Goal: Information Seeking & Learning: Learn about a topic

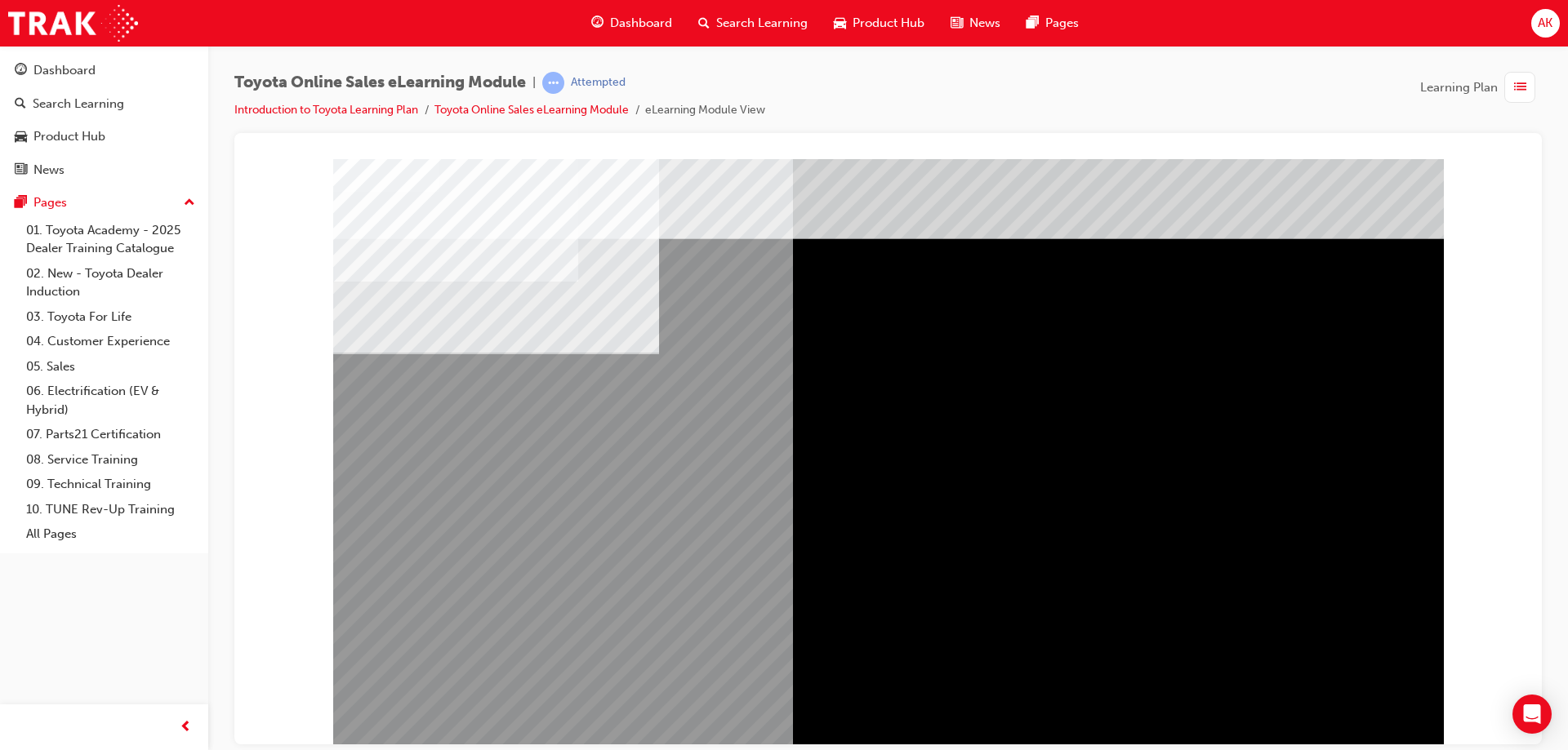
drag, startPoint x: 619, startPoint y: 255, endPoint x: 594, endPoint y: 381, distance: 128.5
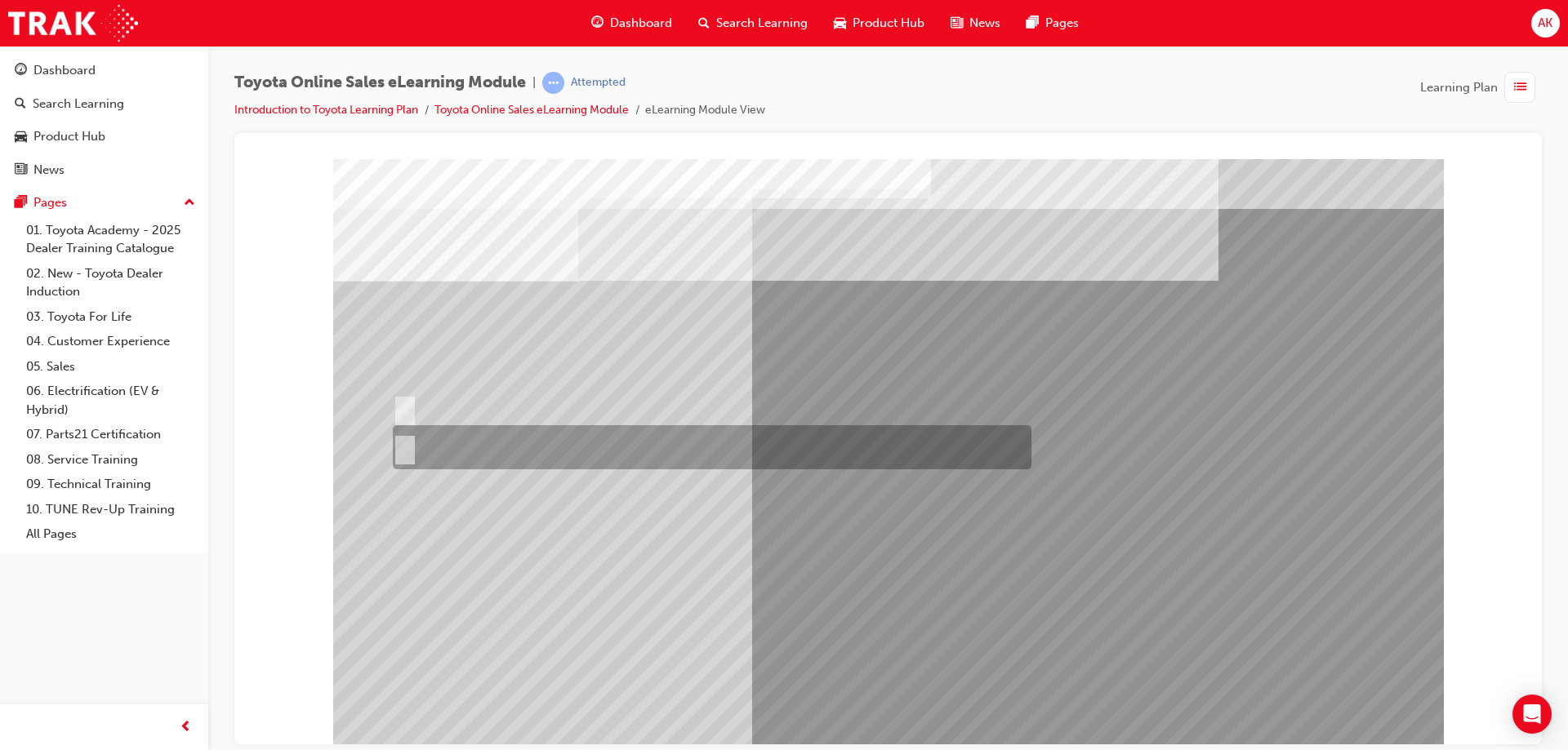
click at [401, 445] on input "False" at bounding box center [402, 447] width 18 height 18
radio input "true"
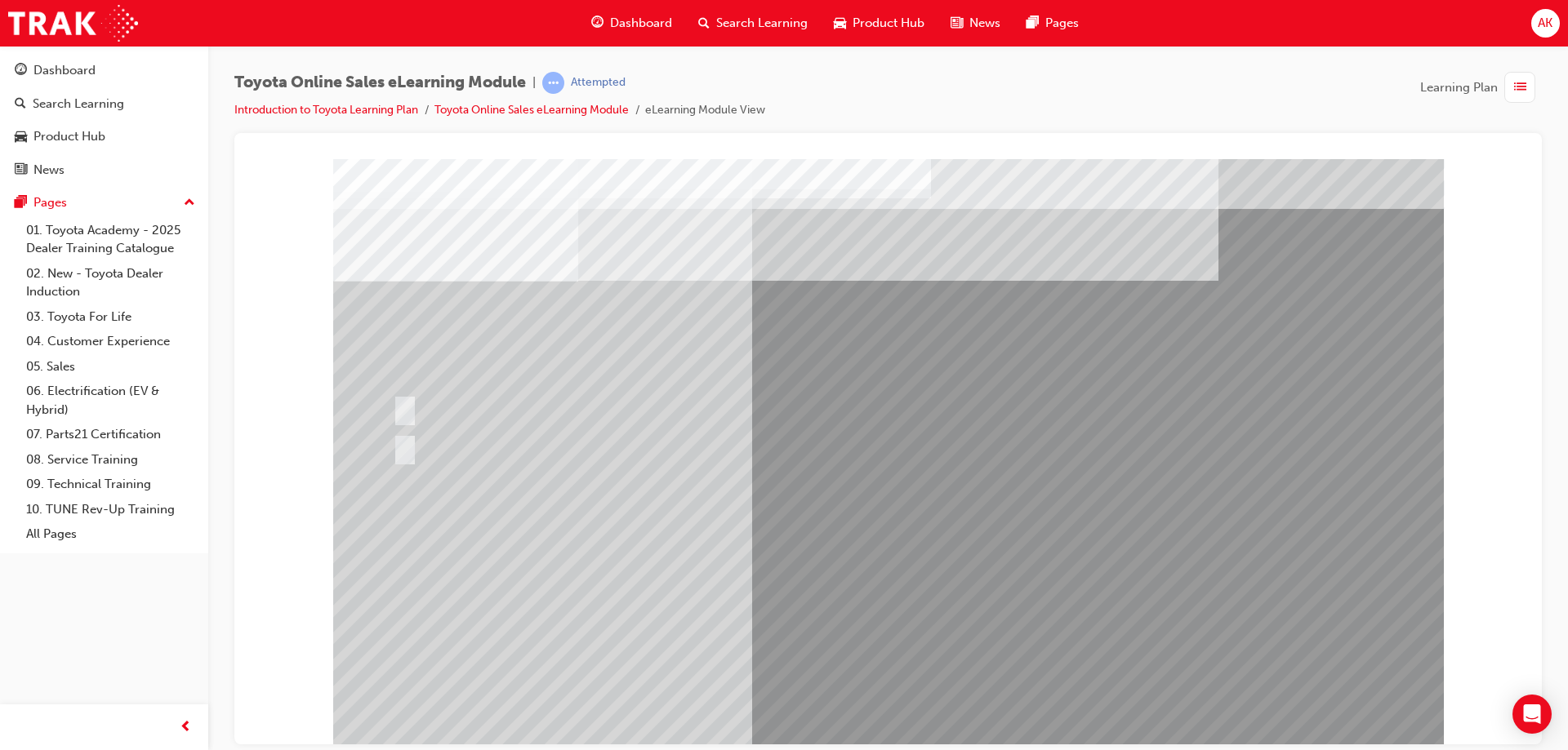
click at [400, 396] on div at bounding box center [708, 408] width 639 height 35
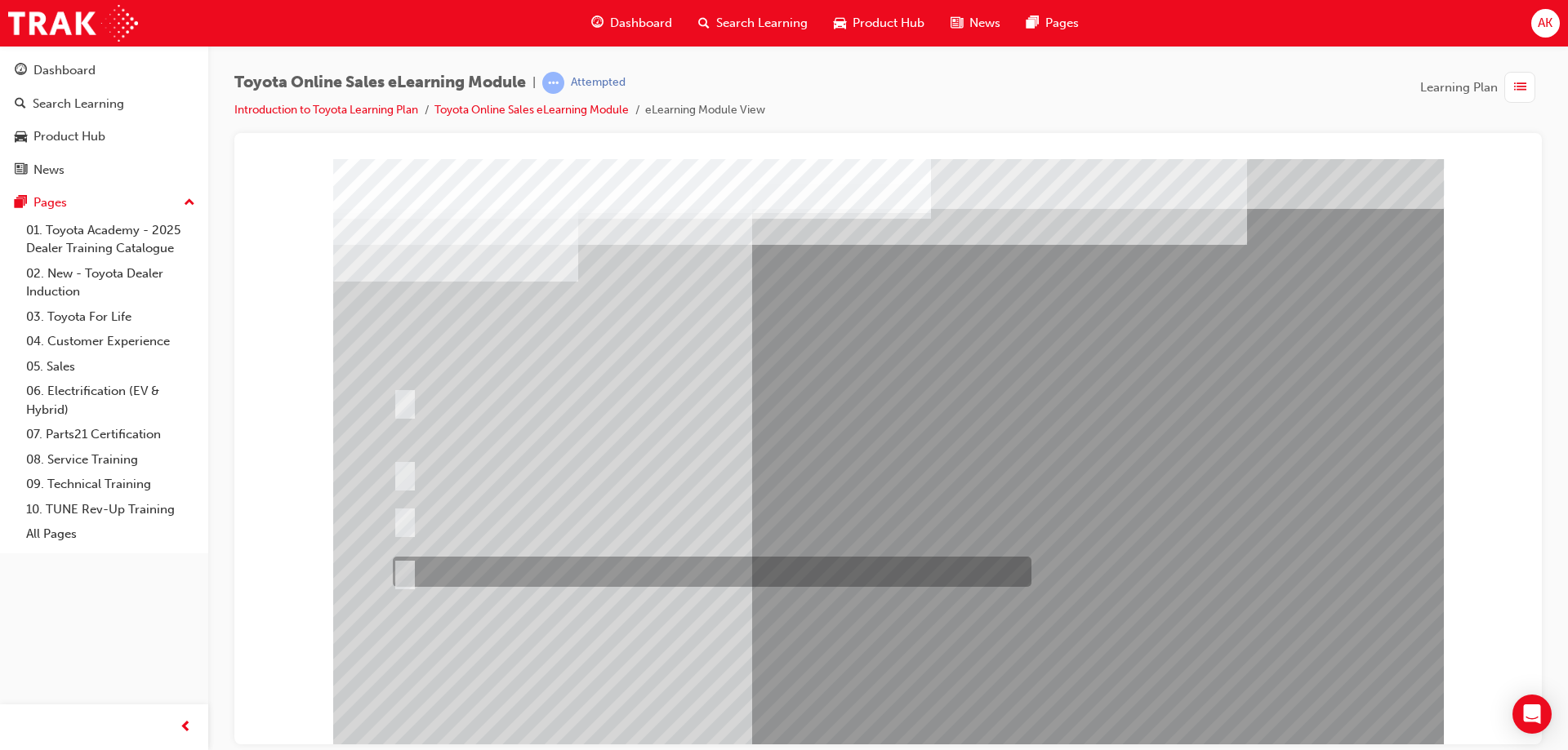
click at [403, 566] on input "It must be TMCA approved Dealer name." at bounding box center [402, 572] width 18 height 18
radio input "true"
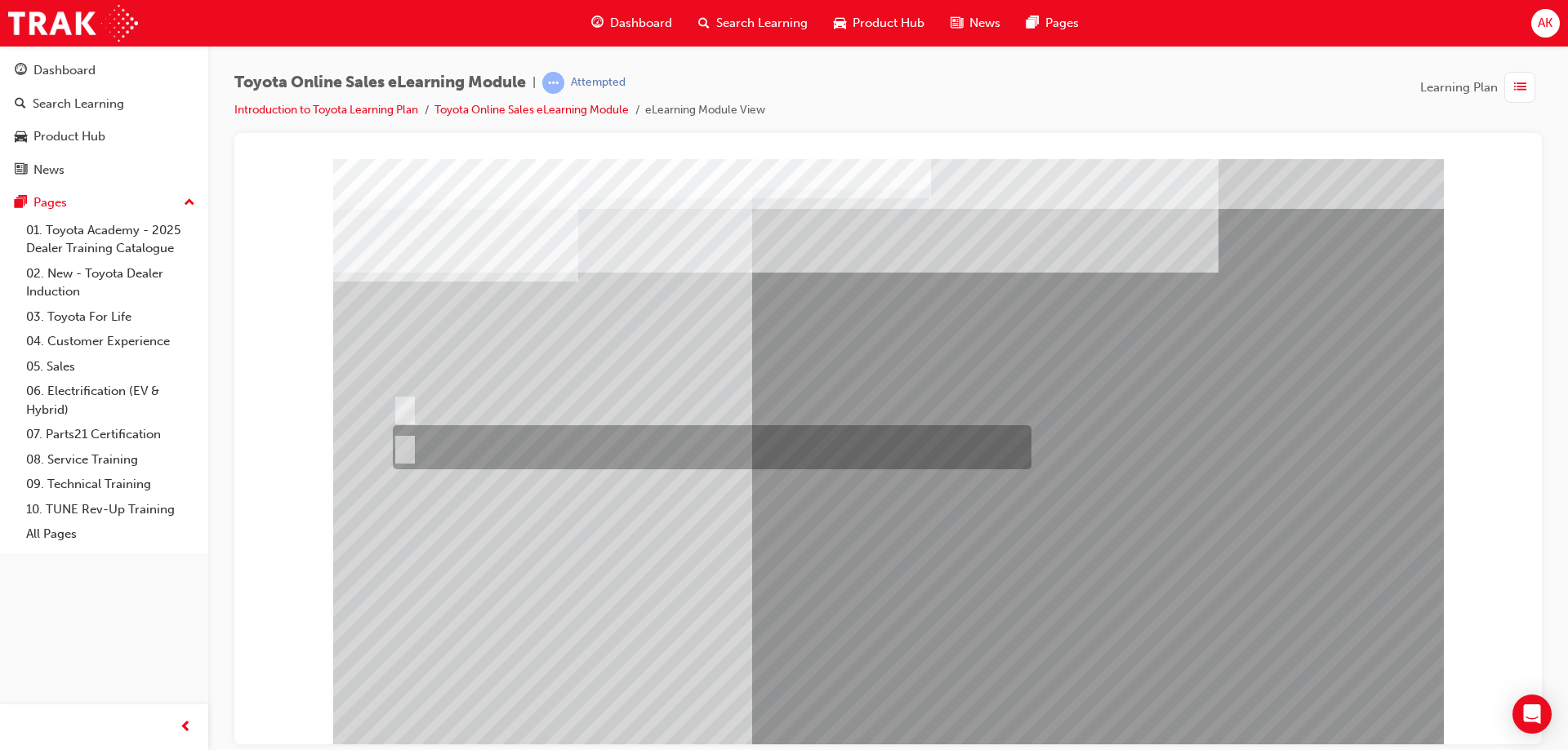
click at [411, 450] on div at bounding box center [708, 447] width 639 height 44
radio input "true"
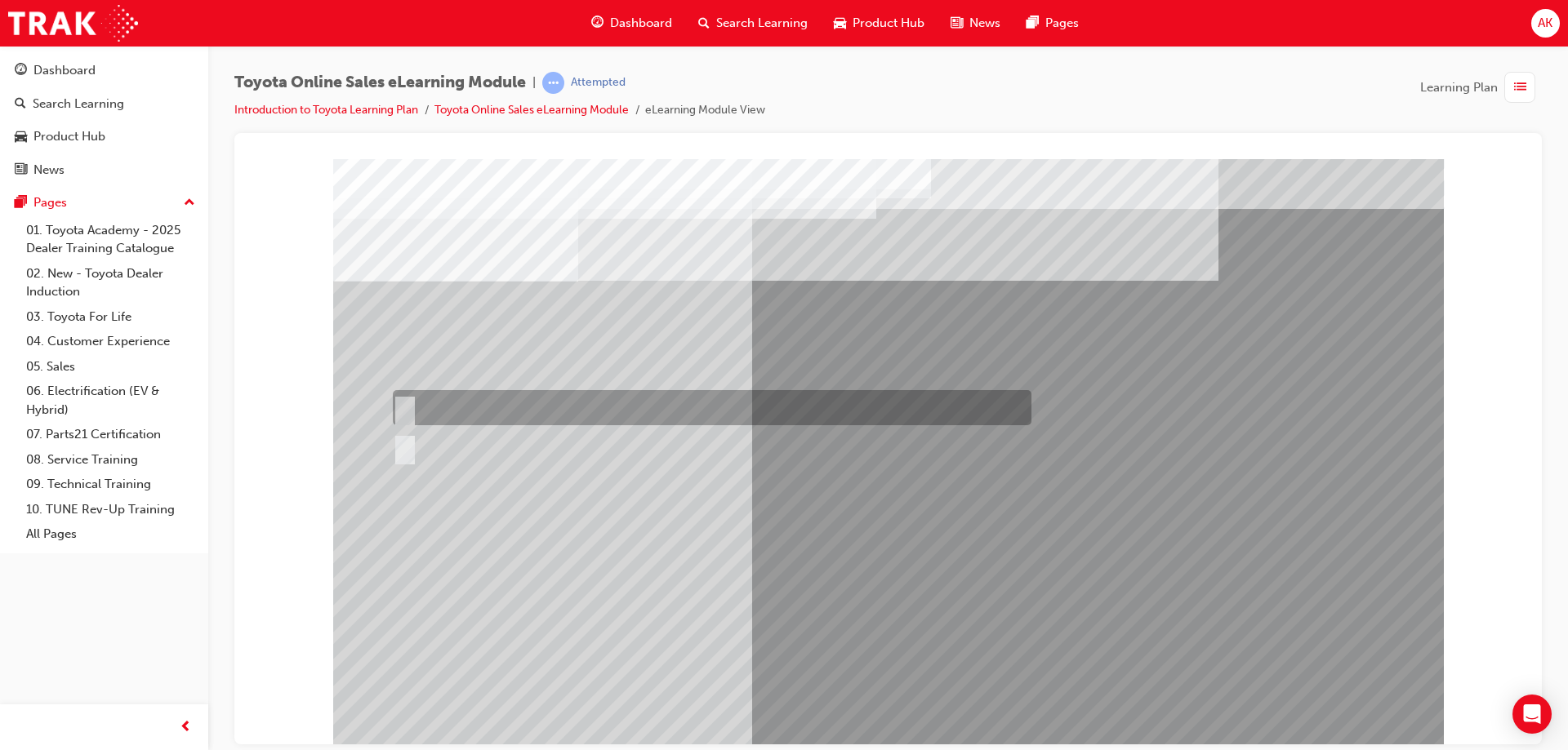
click at [407, 408] on input "True" at bounding box center [402, 409] width 18 height 18
radio input "true"
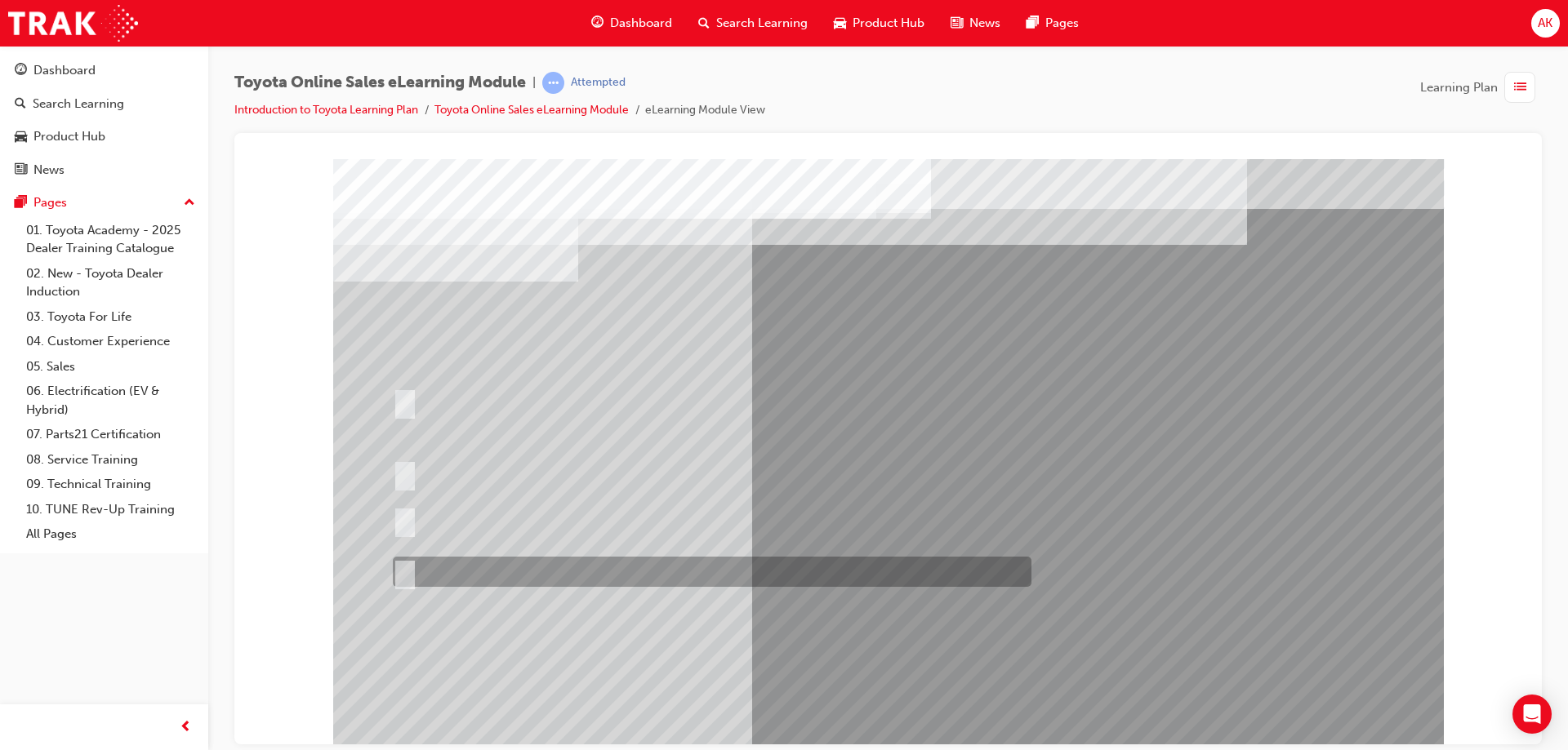
click at [407, 575] on input "It must be TMCA approved Dealer name." at bounding box center [402, 572] width 18 height 18
radio input "true"
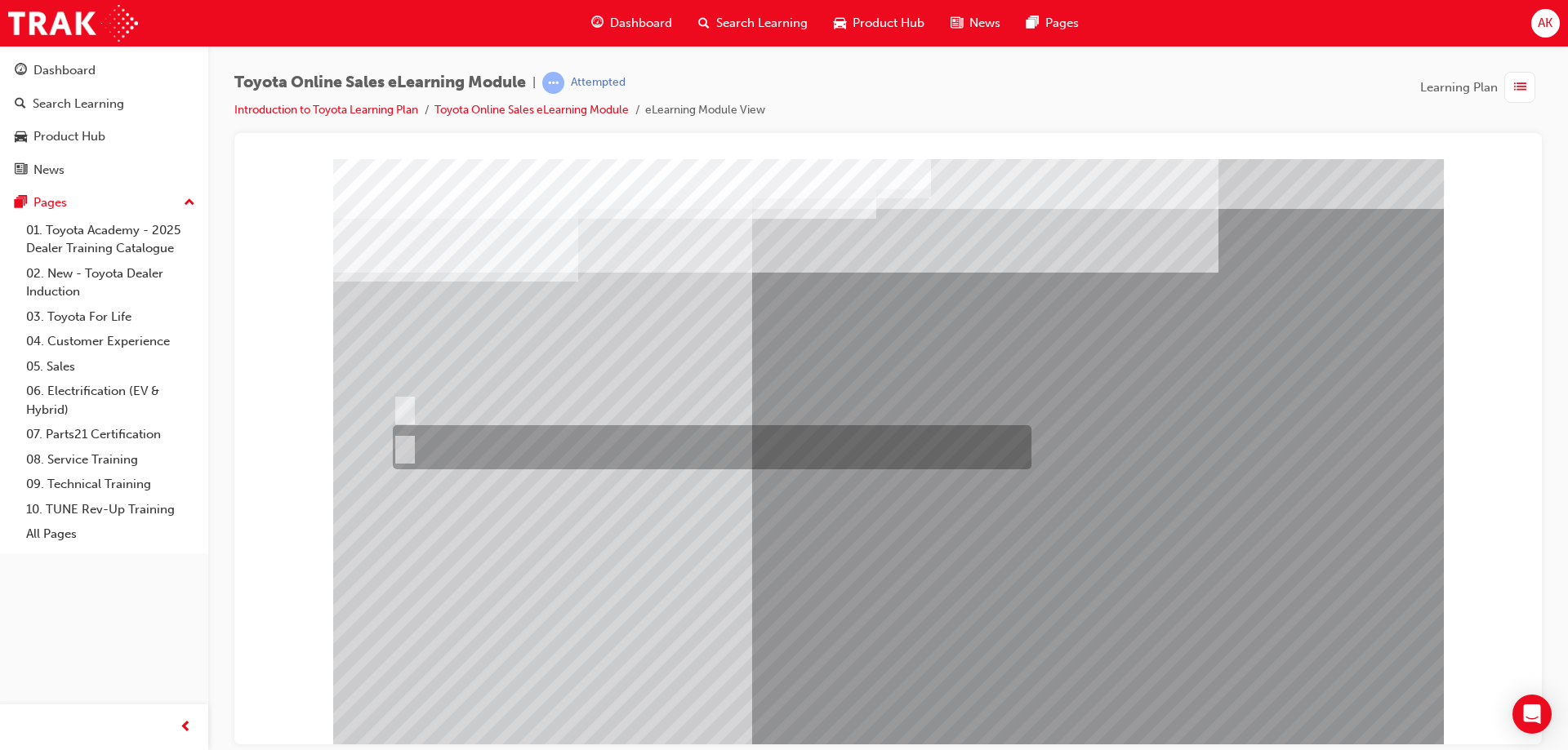
click at [401, 444] on input "No" at bounding box center [402, 447] width 18 height 18
radio input "true"
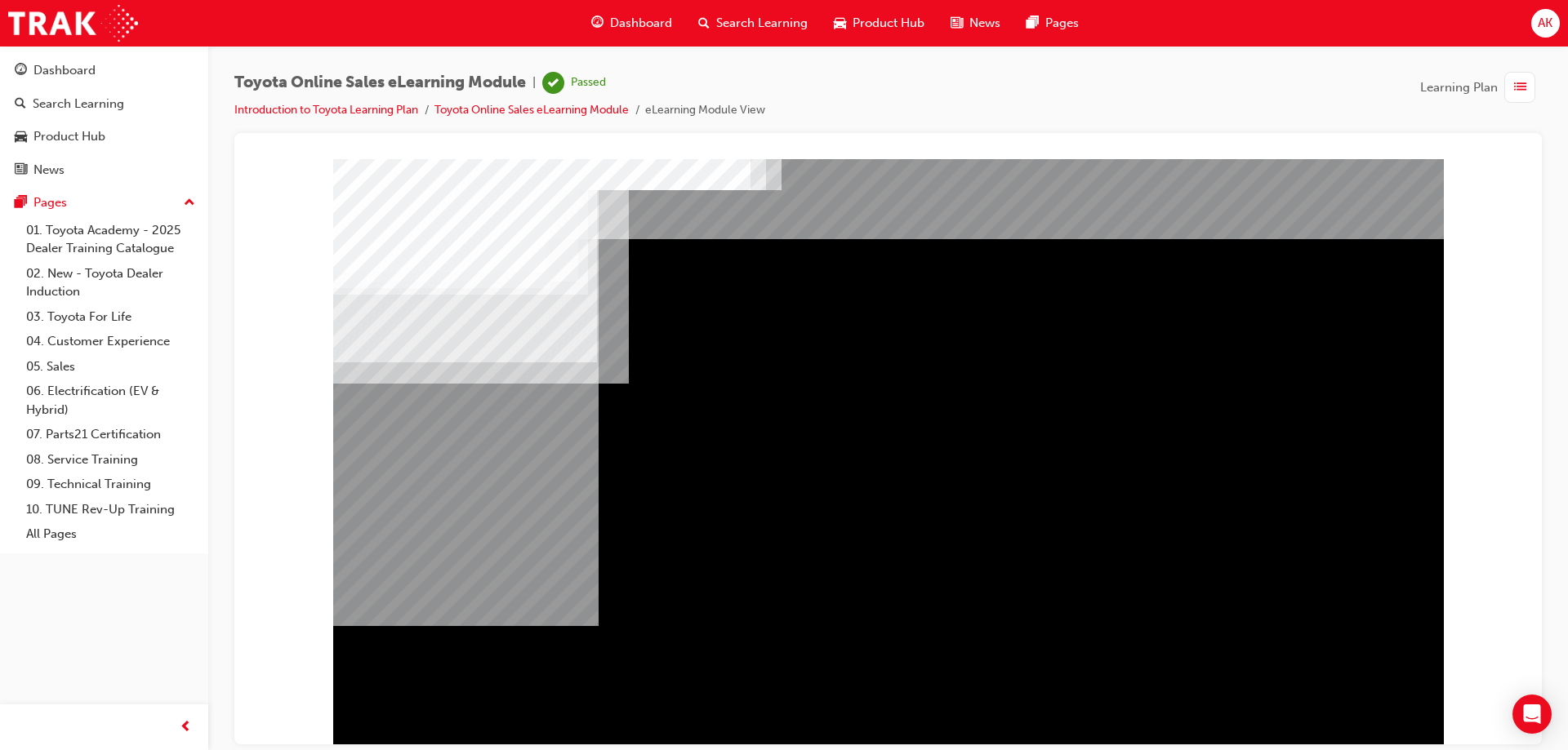
click at [632, 19] on span "Dashboard" at bounding box center [641, 23] width 62 height 19
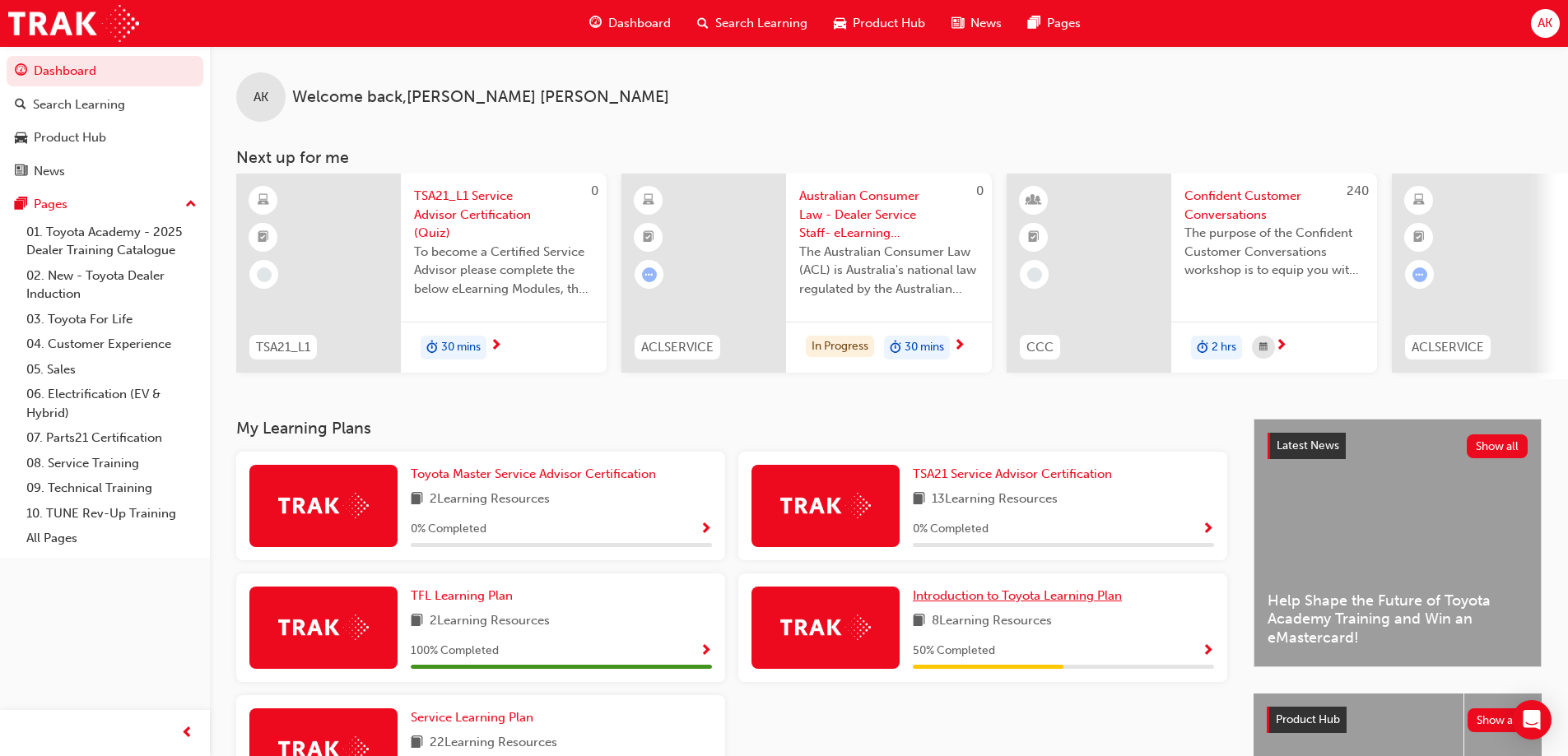
click at [994, 604] on span "Introduction to Toyota Learning Plan" at bounding box center [1016, 595] width 209 height 15
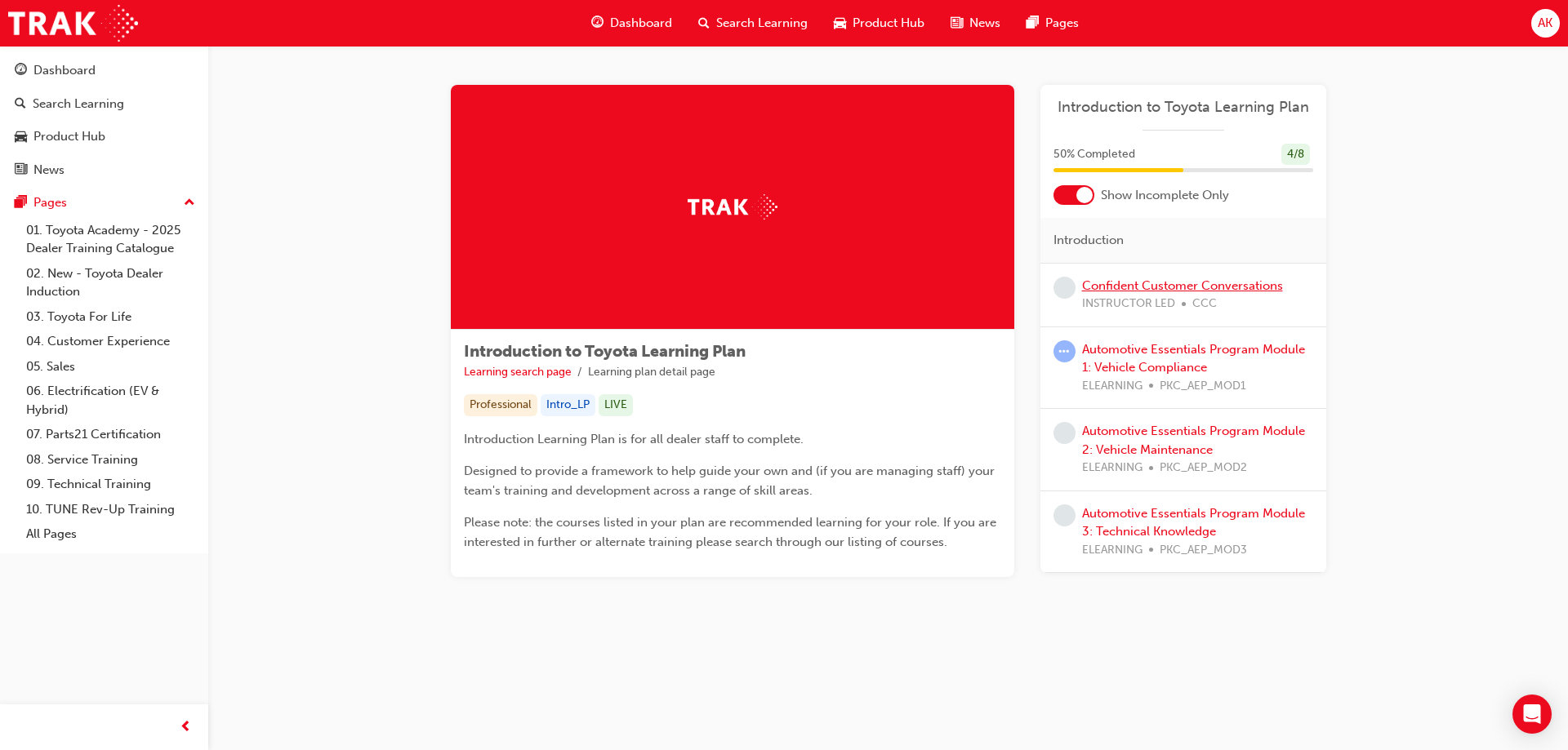
click at [1121, 284] on link "Confident Customer Conversations" at bounding box center [1183, 285] width 201 height 14
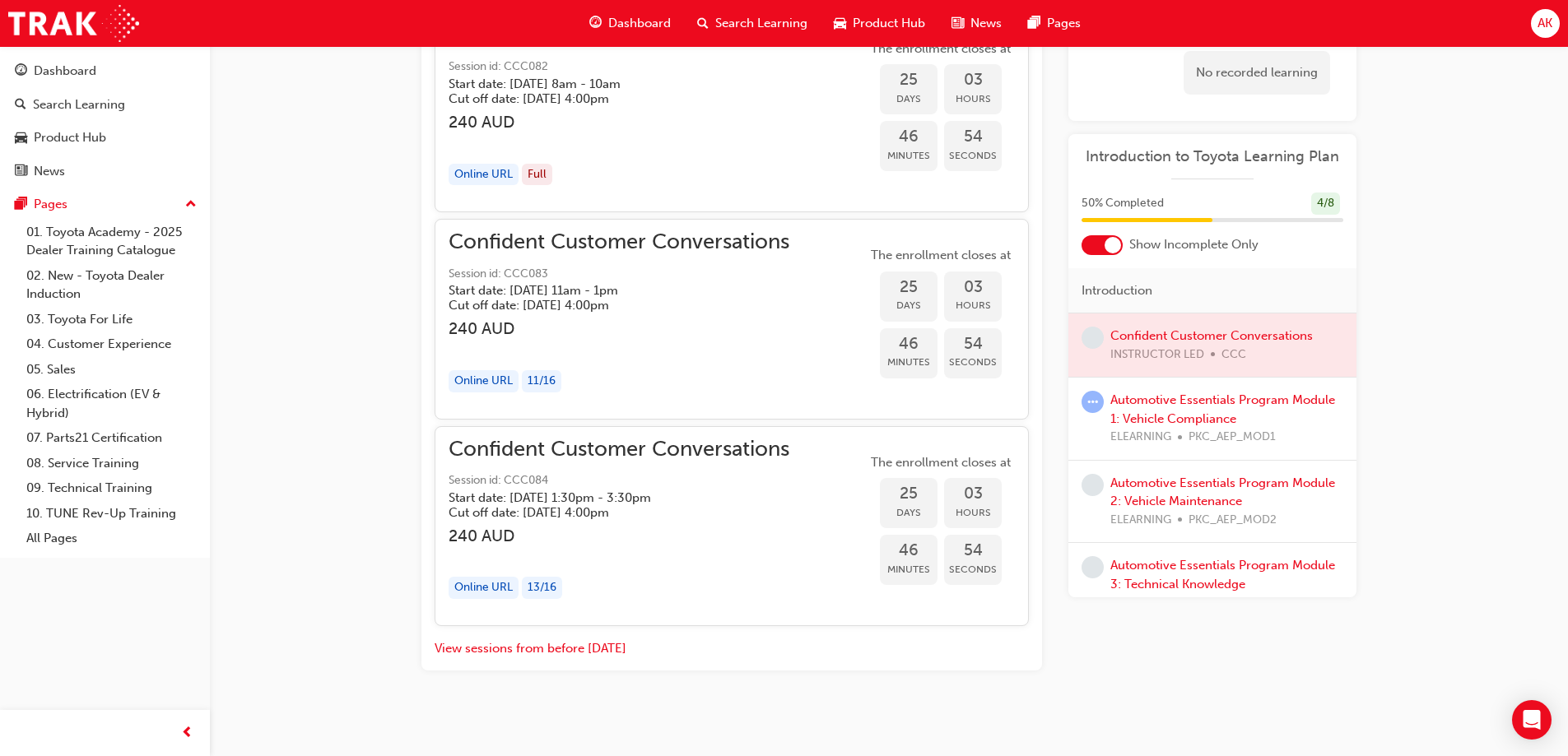
scroll to position [1328, 0]
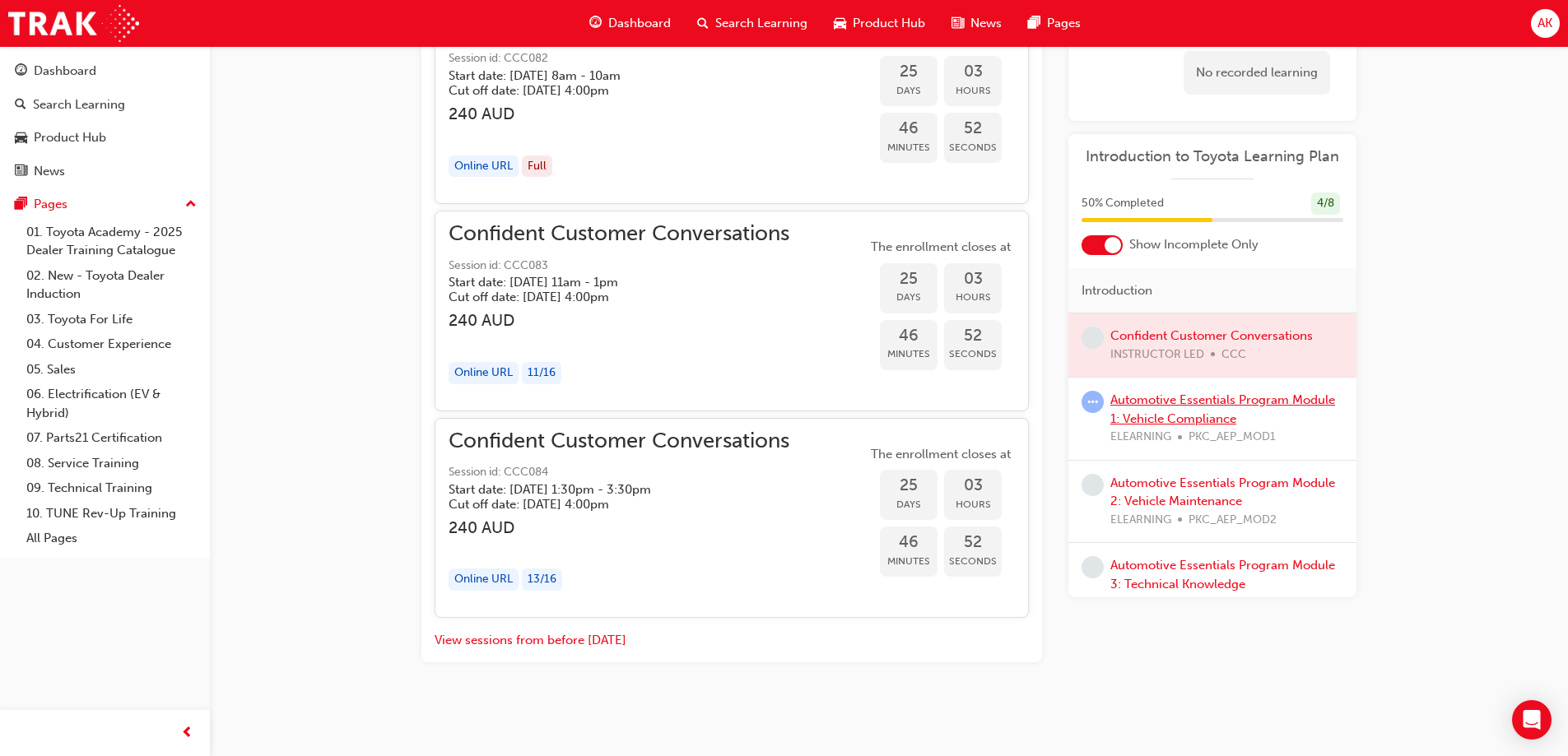
click at [1188, 395] on link "Automotive Essentials Program Module 1: Vehicle Compliance" at bounding box center [1223, 409] width 225 height 34
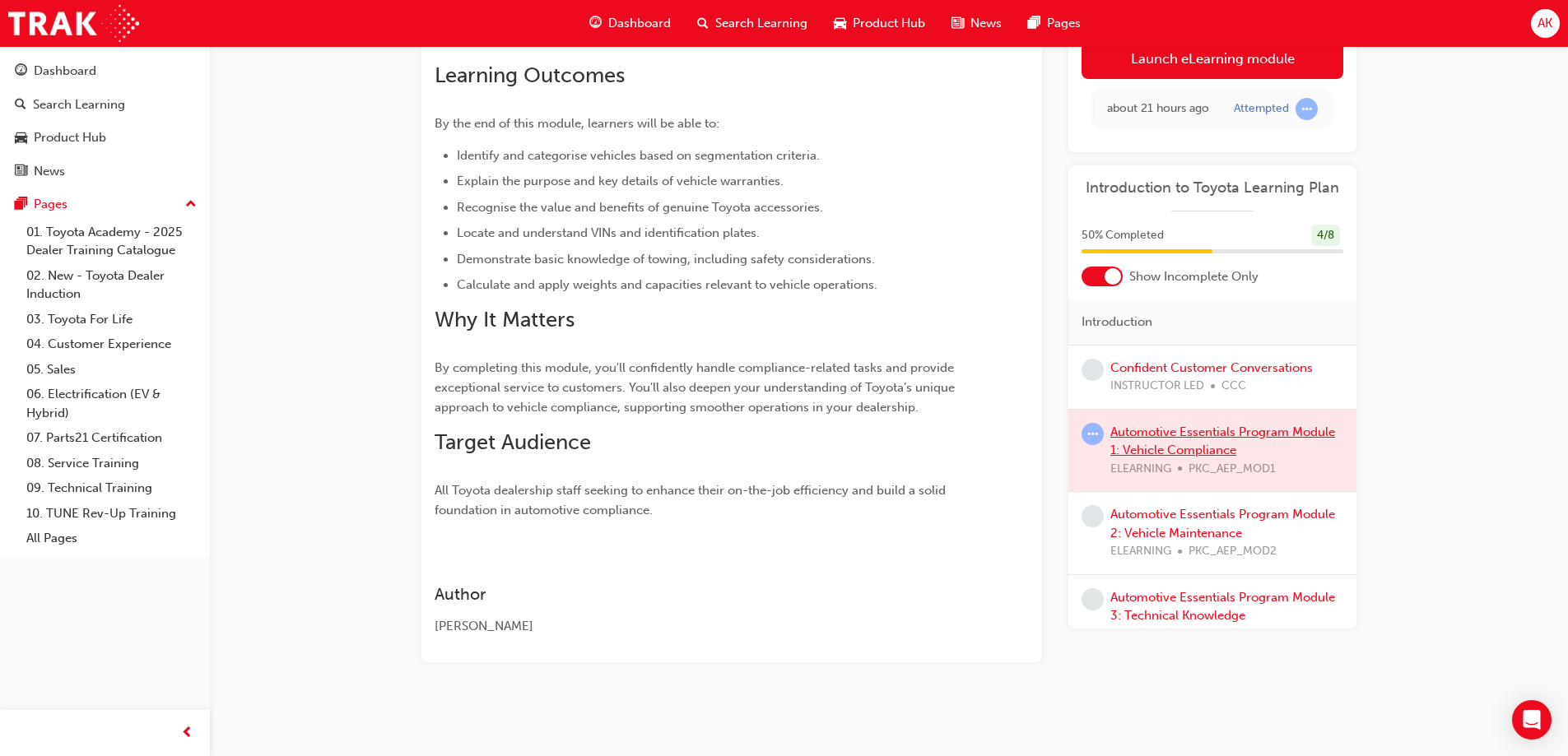
scroll to position [287, 0]
click at [1130, 64] on link "Launch eLearning module" at bounding box center [1212, 58] width 262 height 41
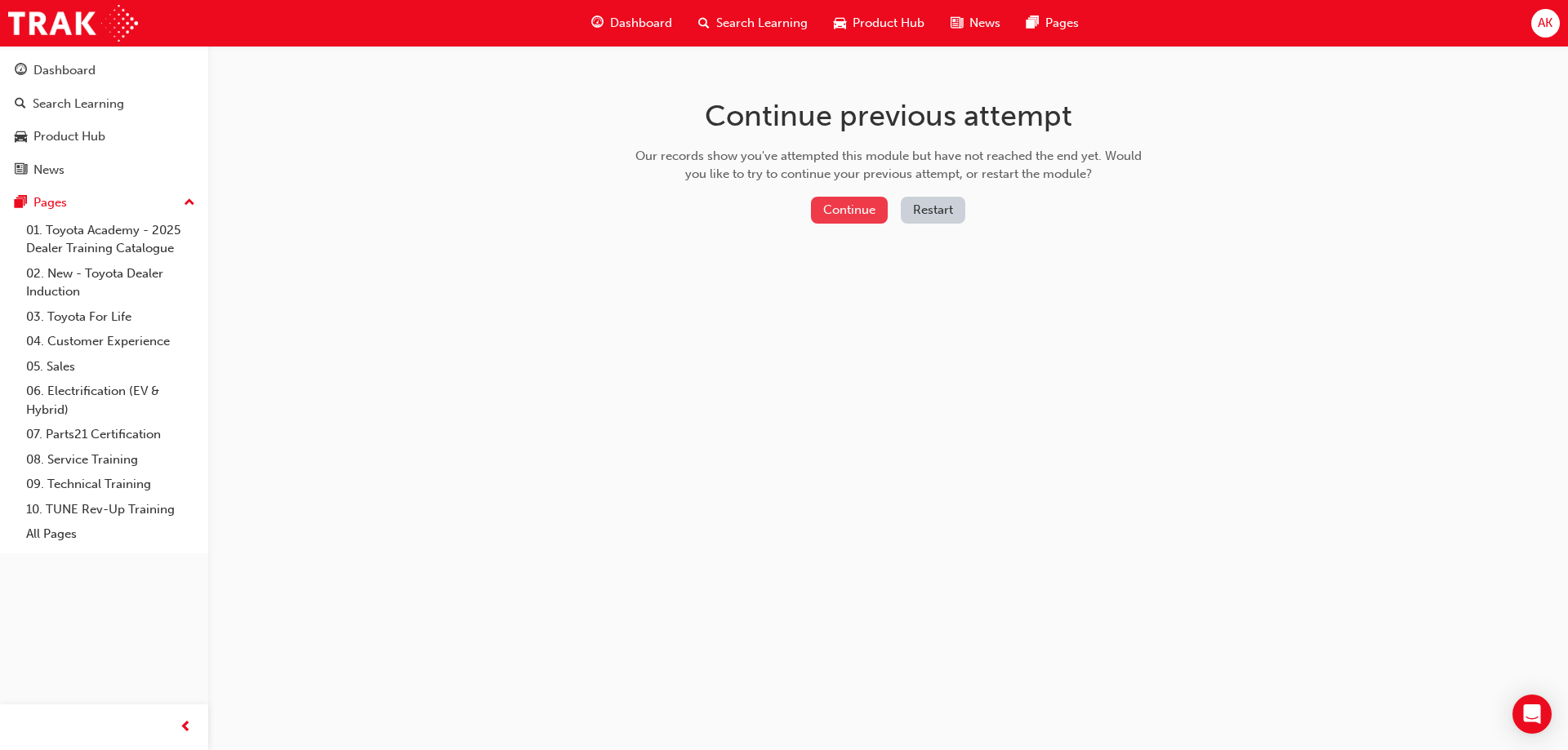
click at [857, 208] on button "Continue" at bounding box center [849, 210] width 77 height 27
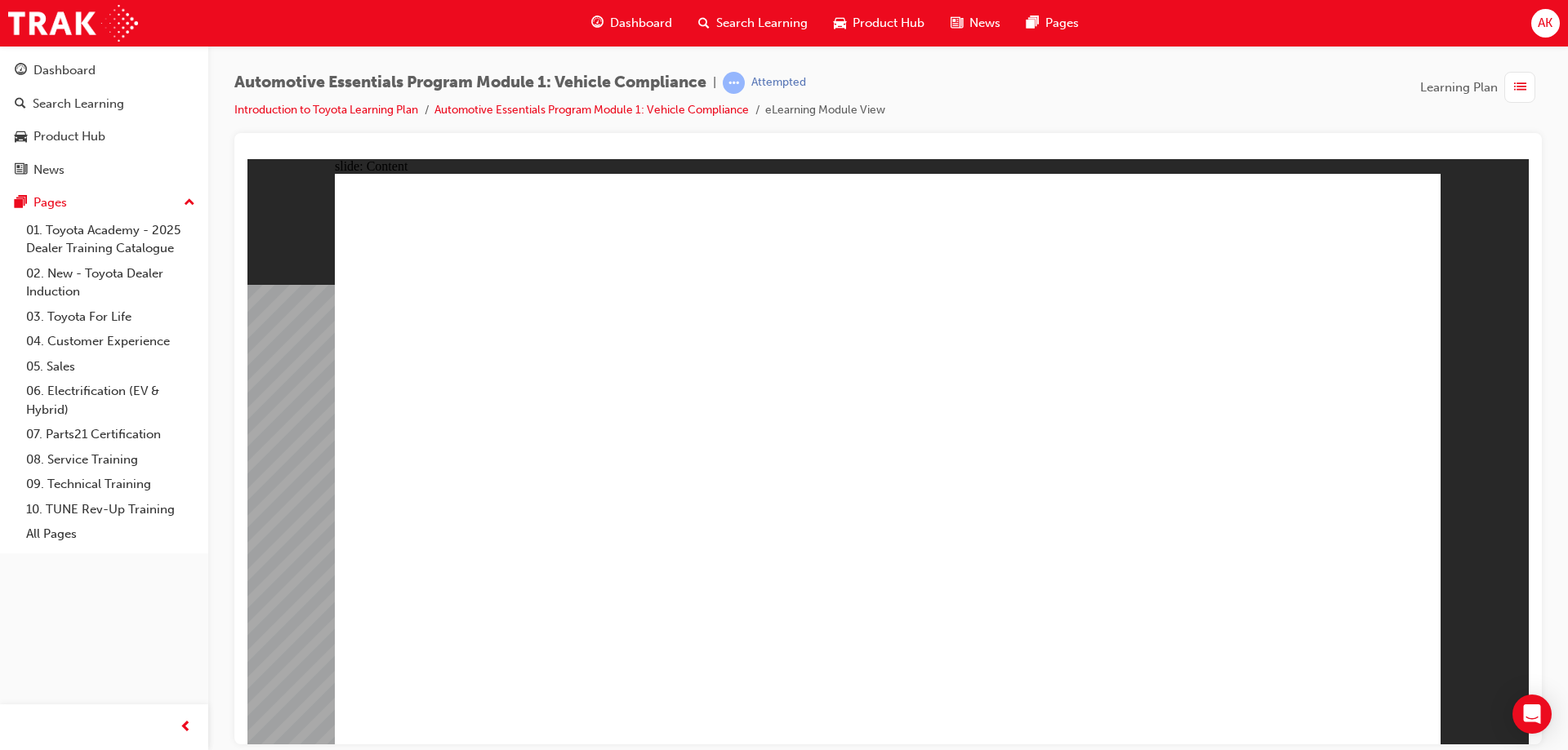
radio input "false"
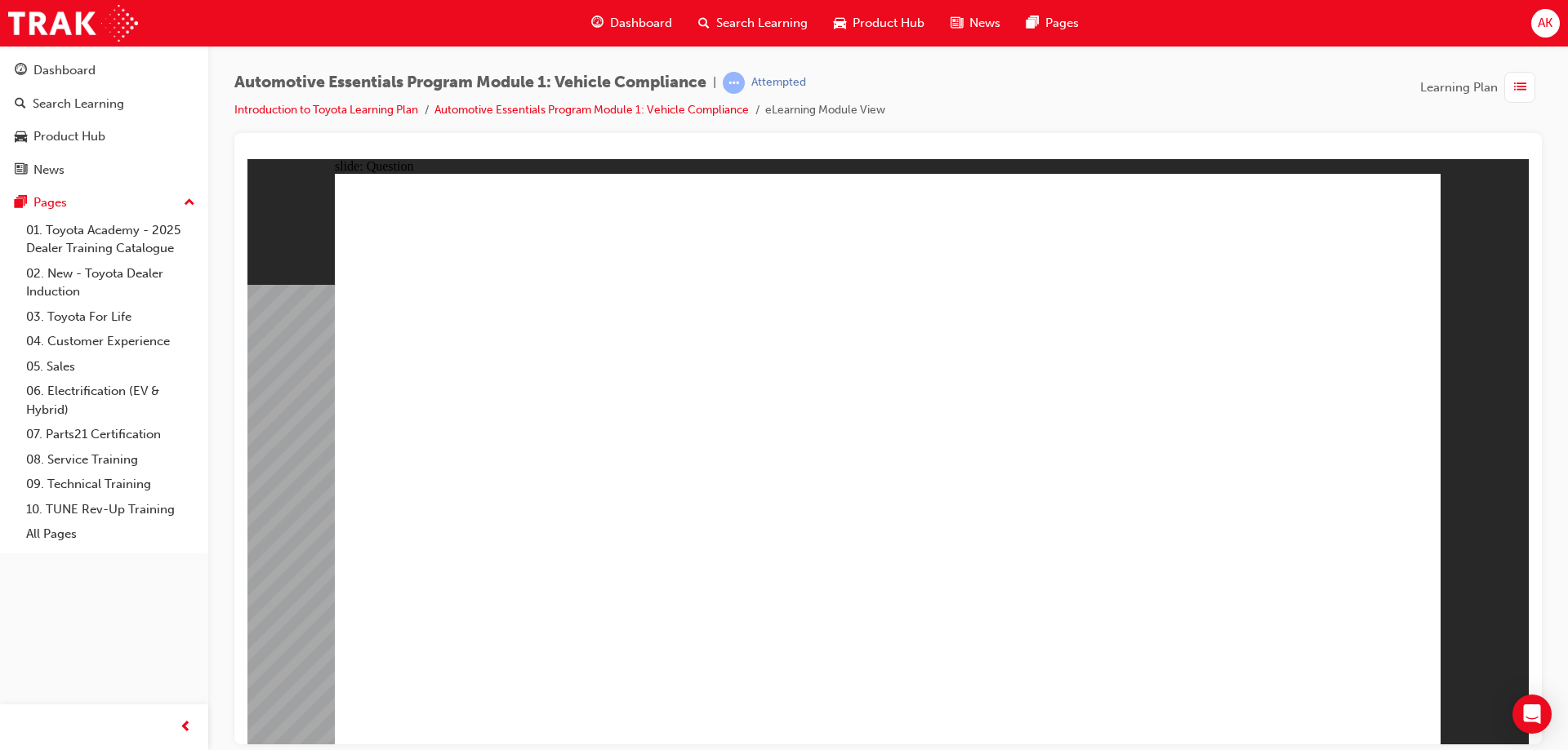
radio input "true"
radio input "false"
radio input "true"
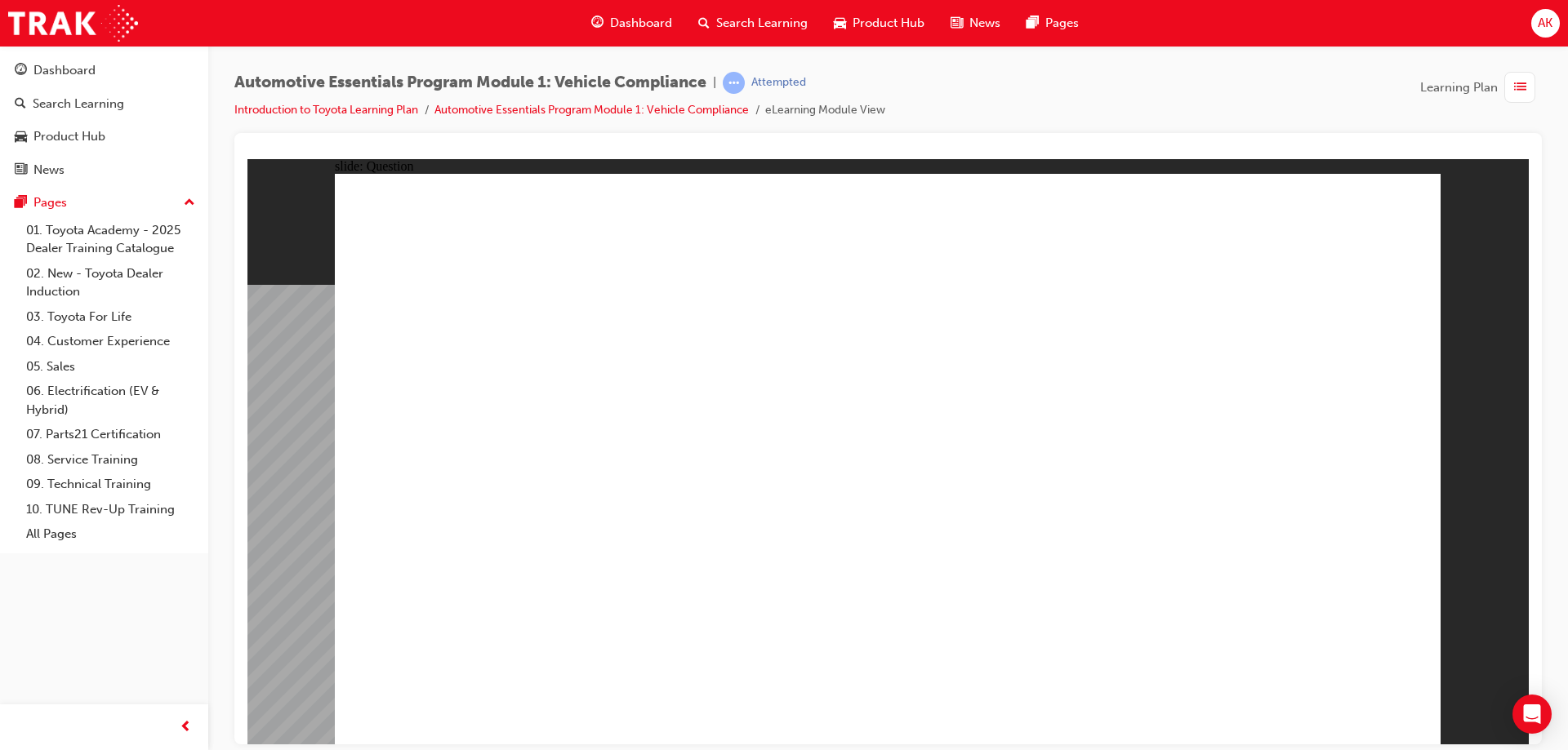
radio input "true"
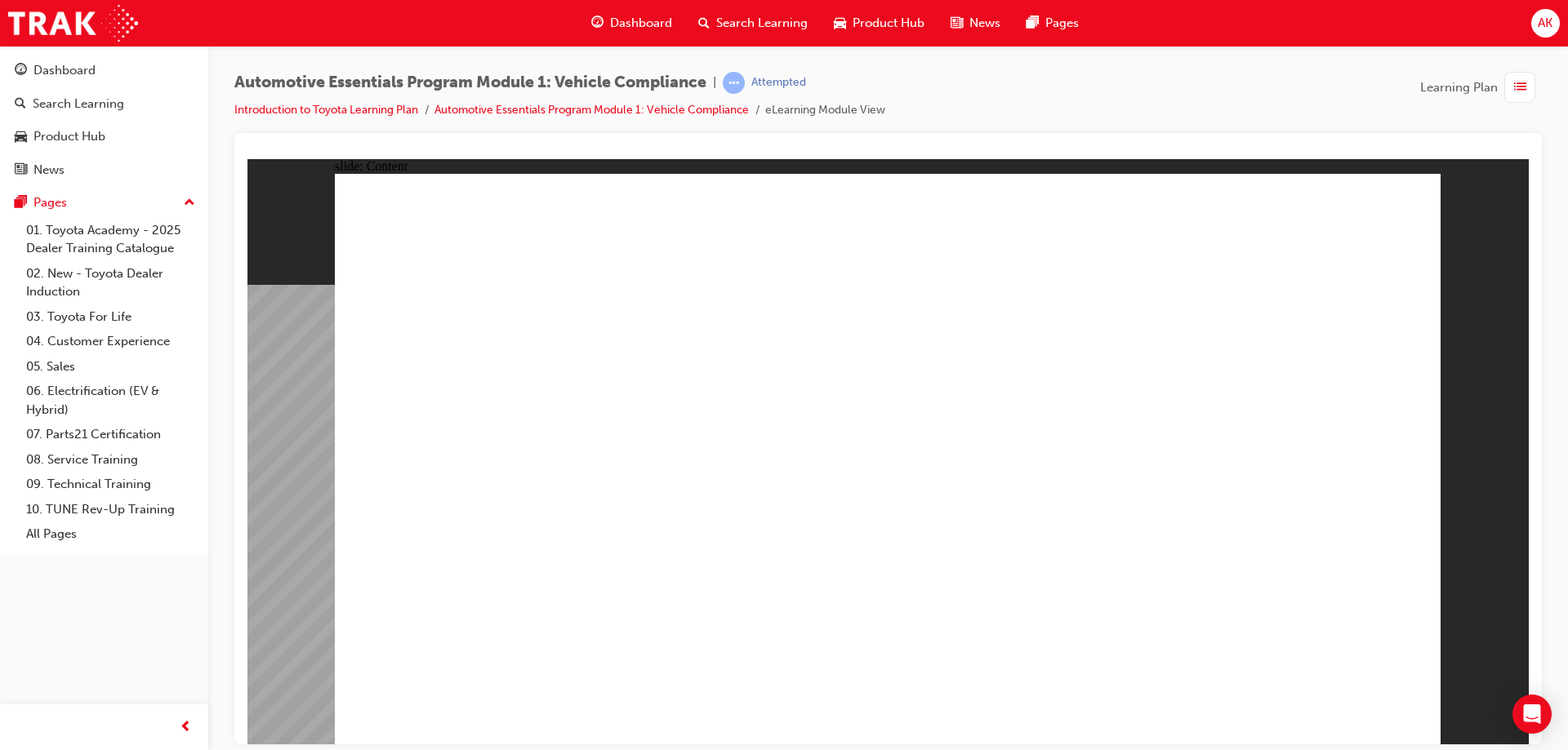
drag, startPoint x: 1262, startPoint y: 411, endPoint x: 1269, endPoint y: 438, distance: 27.9
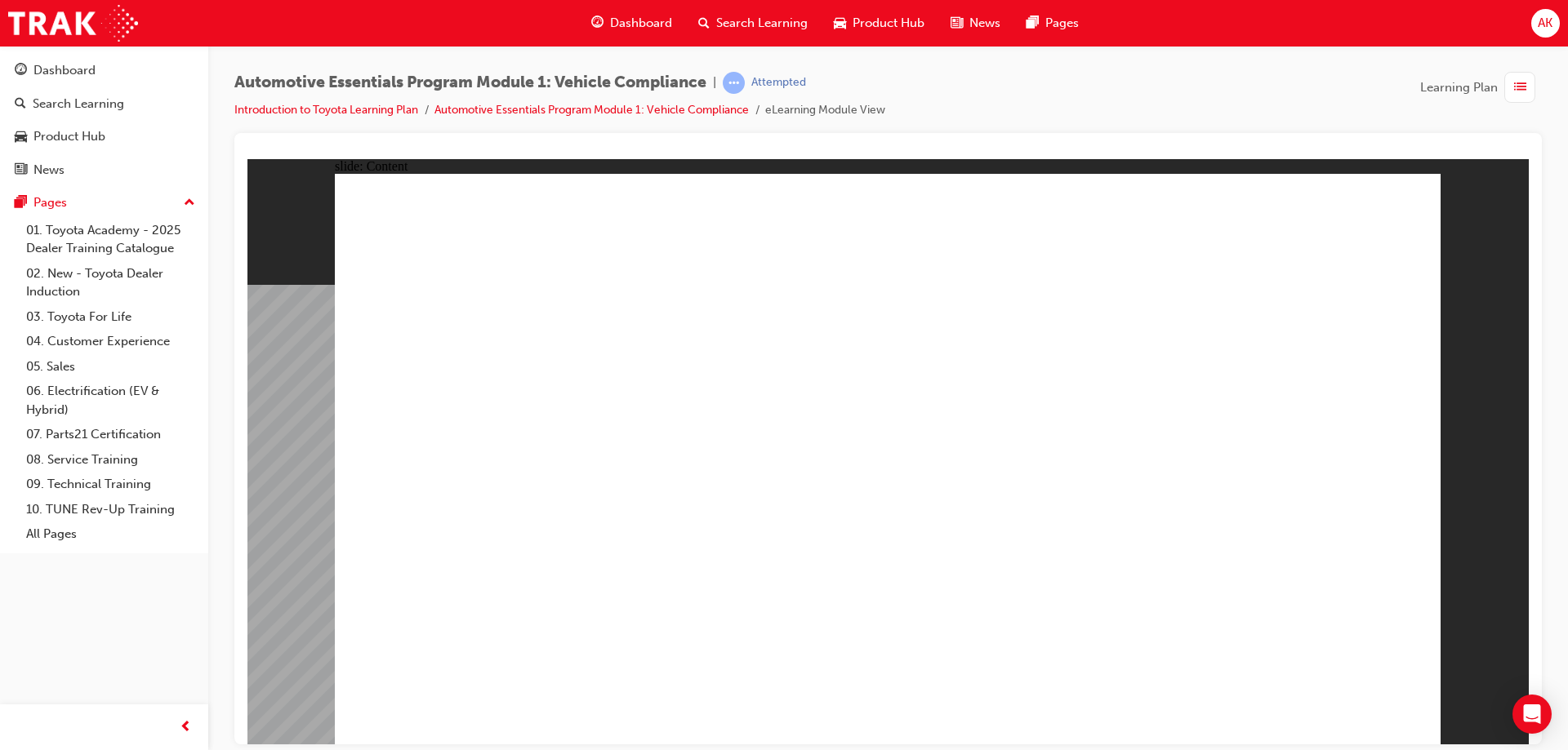
drag, startPoint x: 565, startPoint y: 626, endPoint x: 616, endPoint y: 638, distance: 52.4
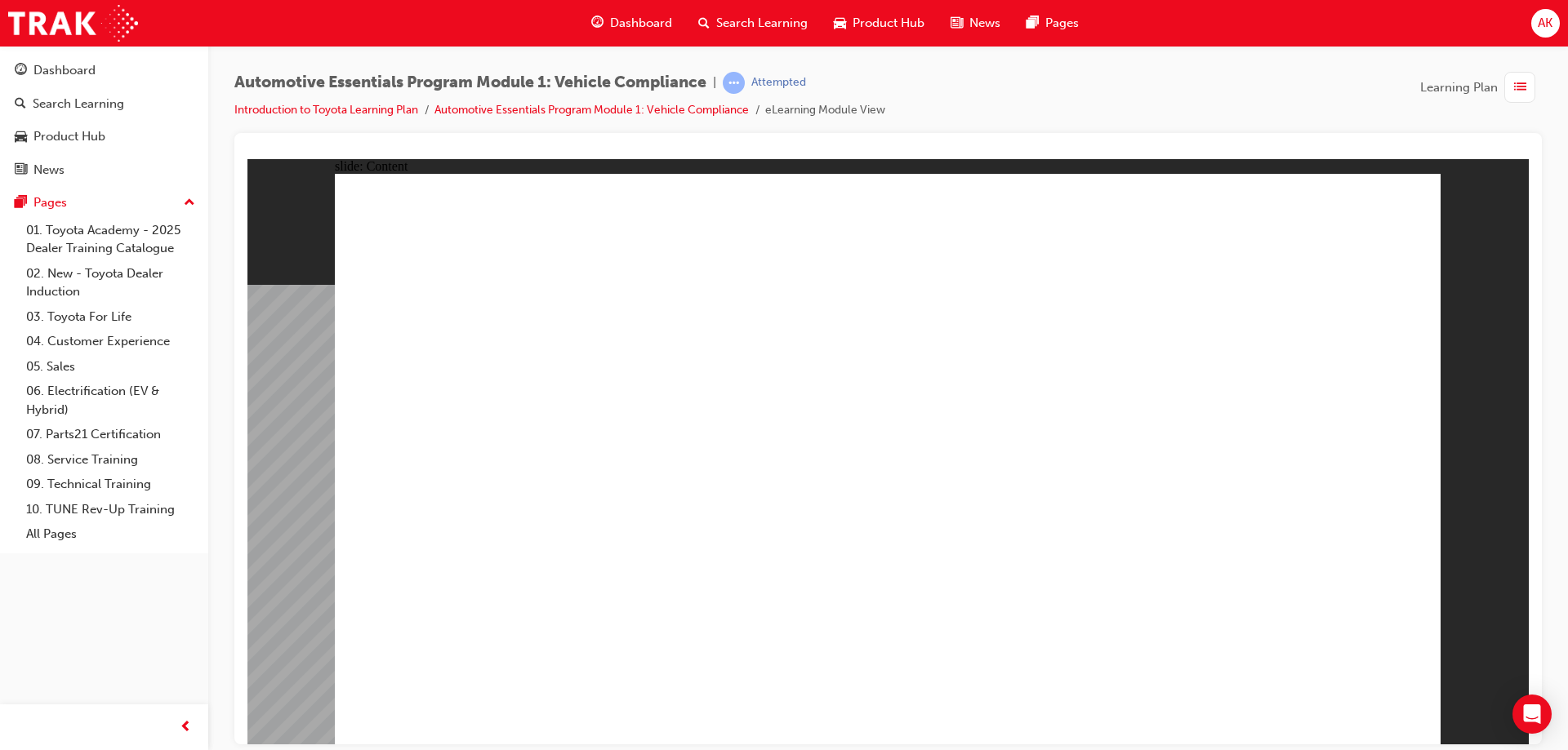
drag, startPoint x: 1250, startPoint y: 674, endPoint x: 1130, endPoint y: 610, distance: 136.0
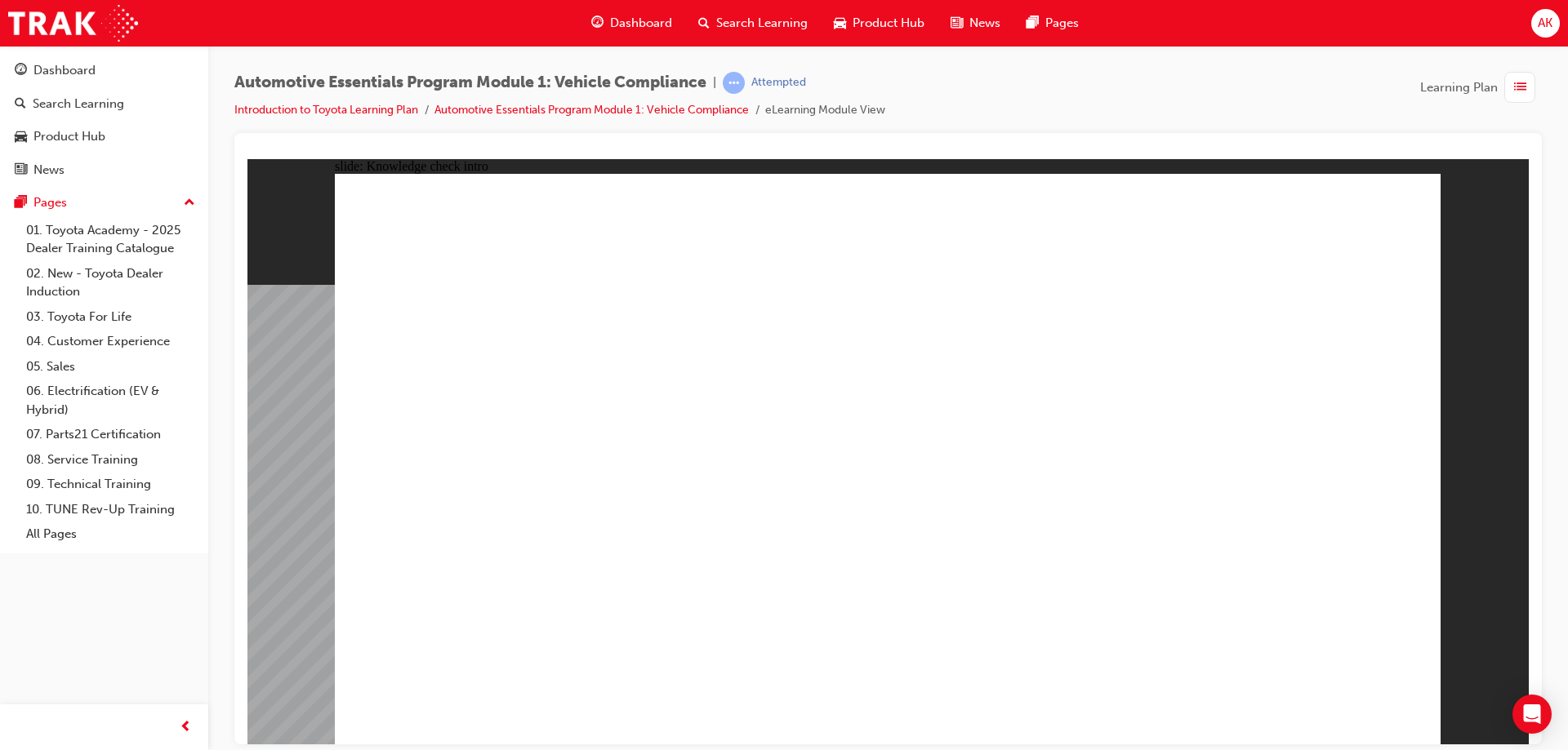
radio input "true"
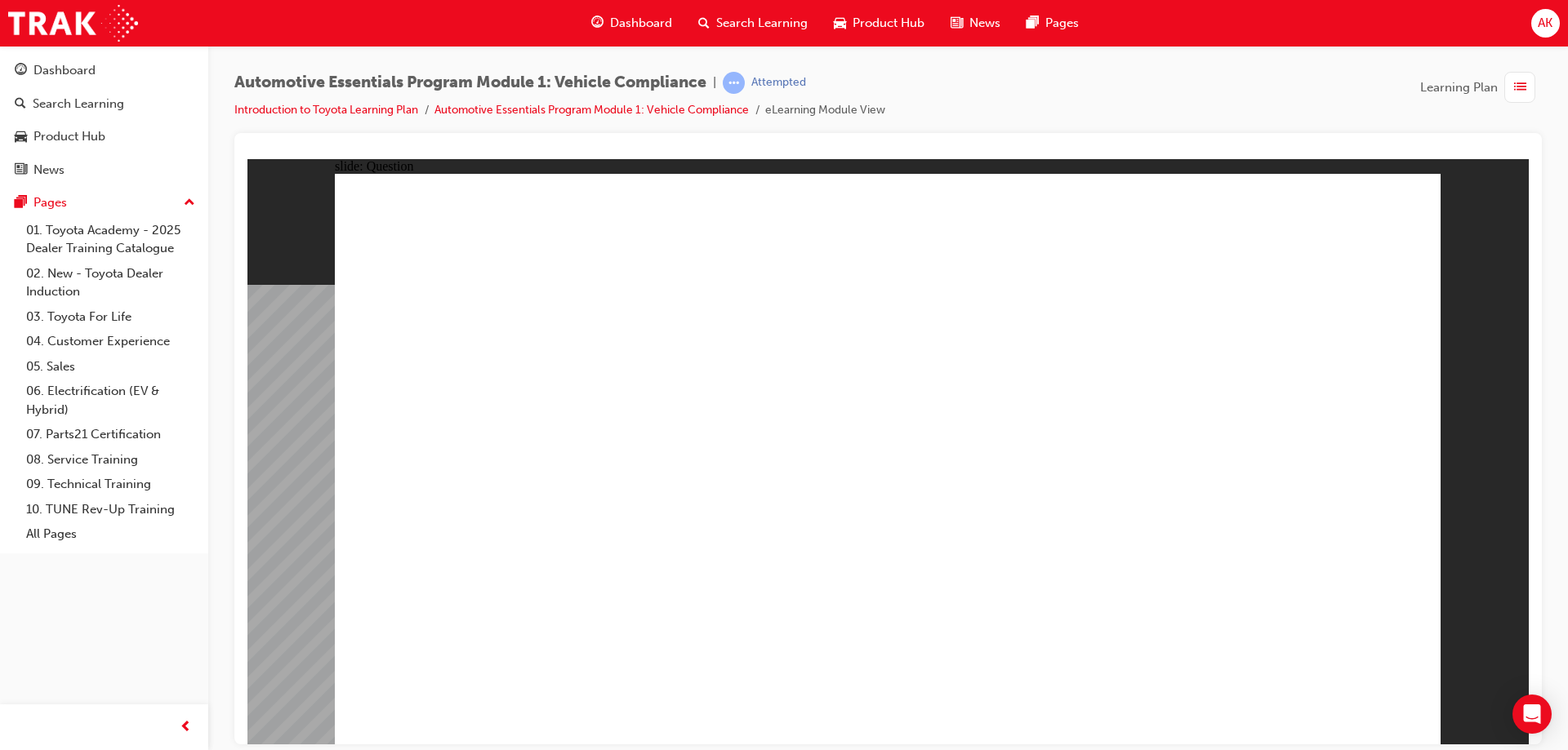
radio input "true"
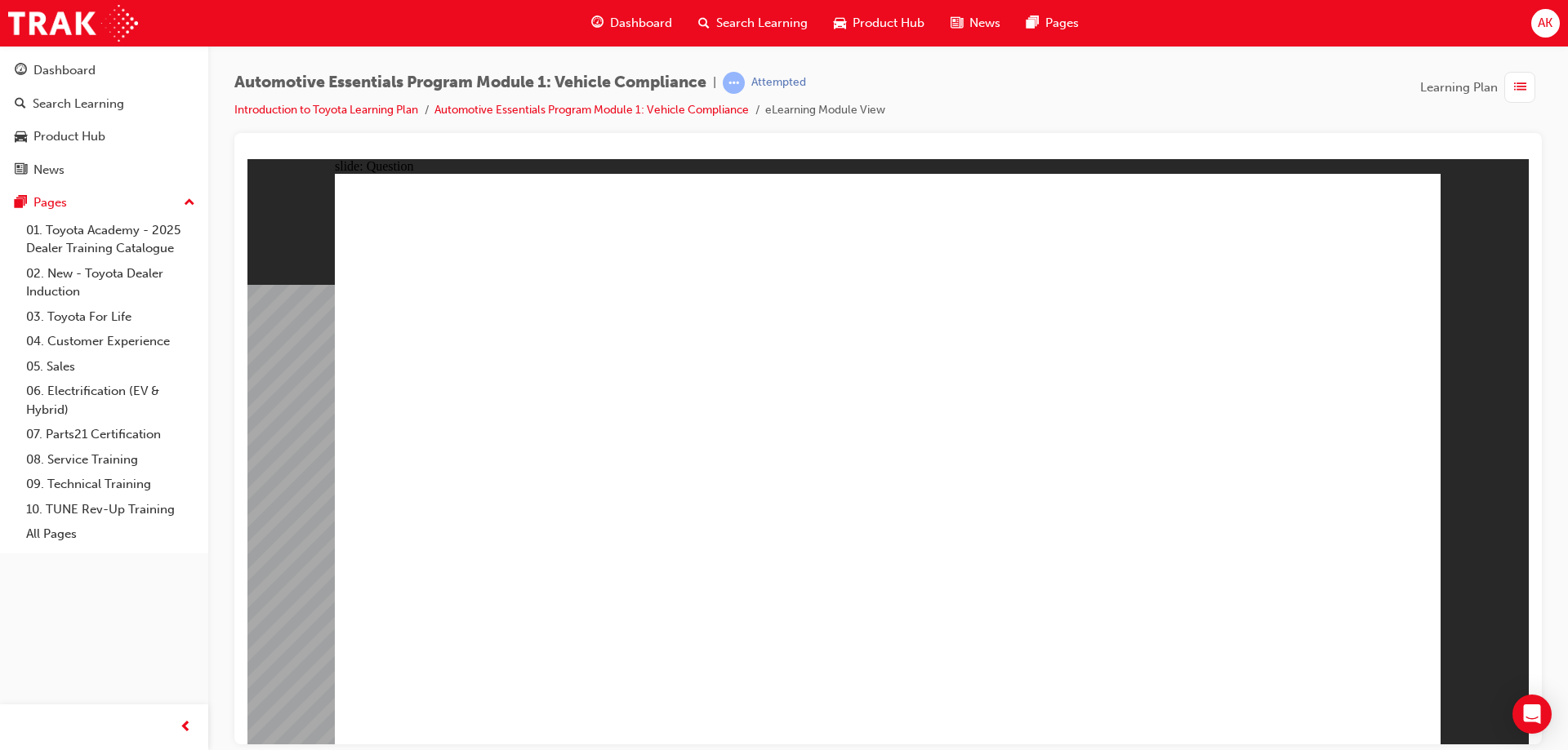
radio input "true"
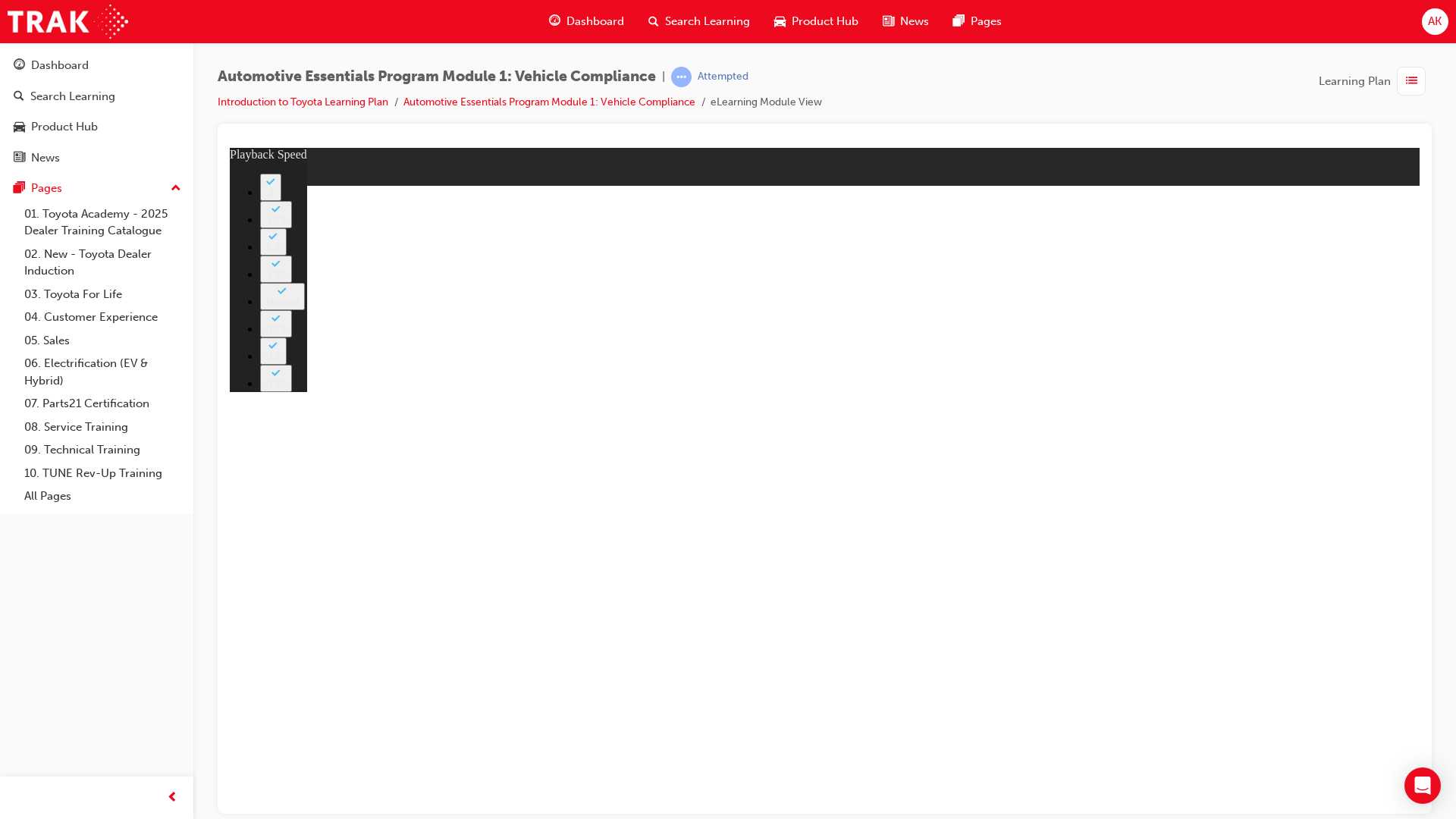
type input "43"
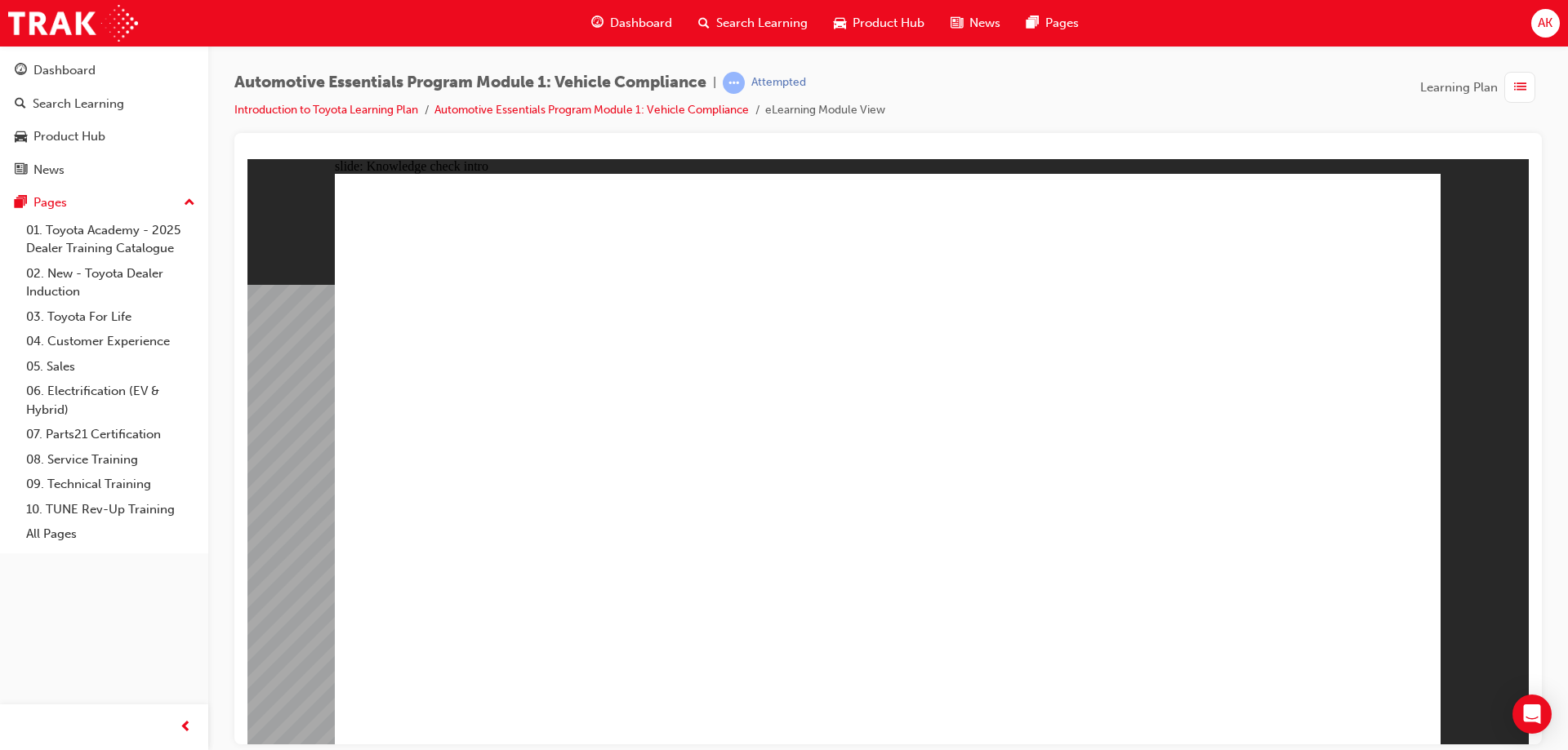
radio input "true"
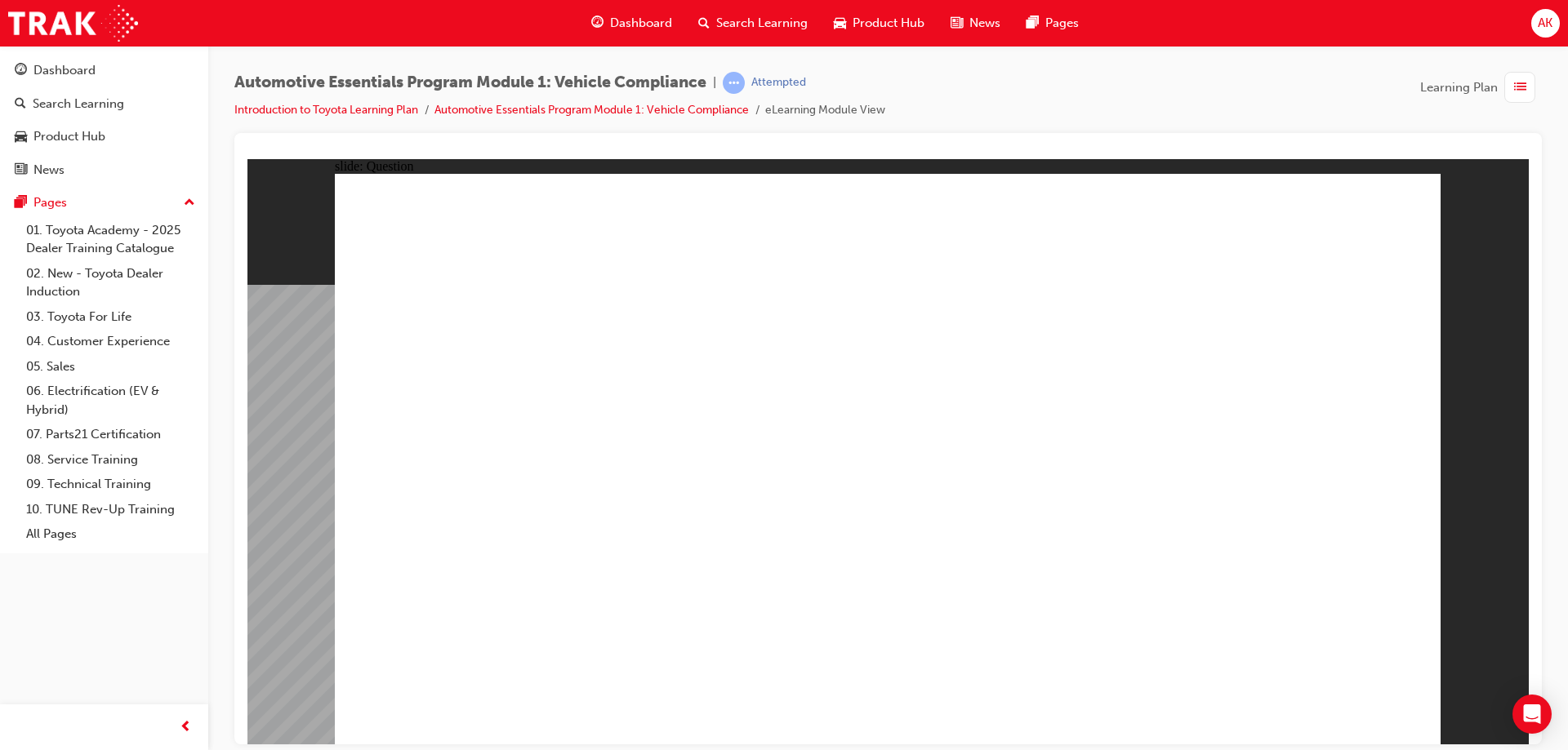
radio input "true"
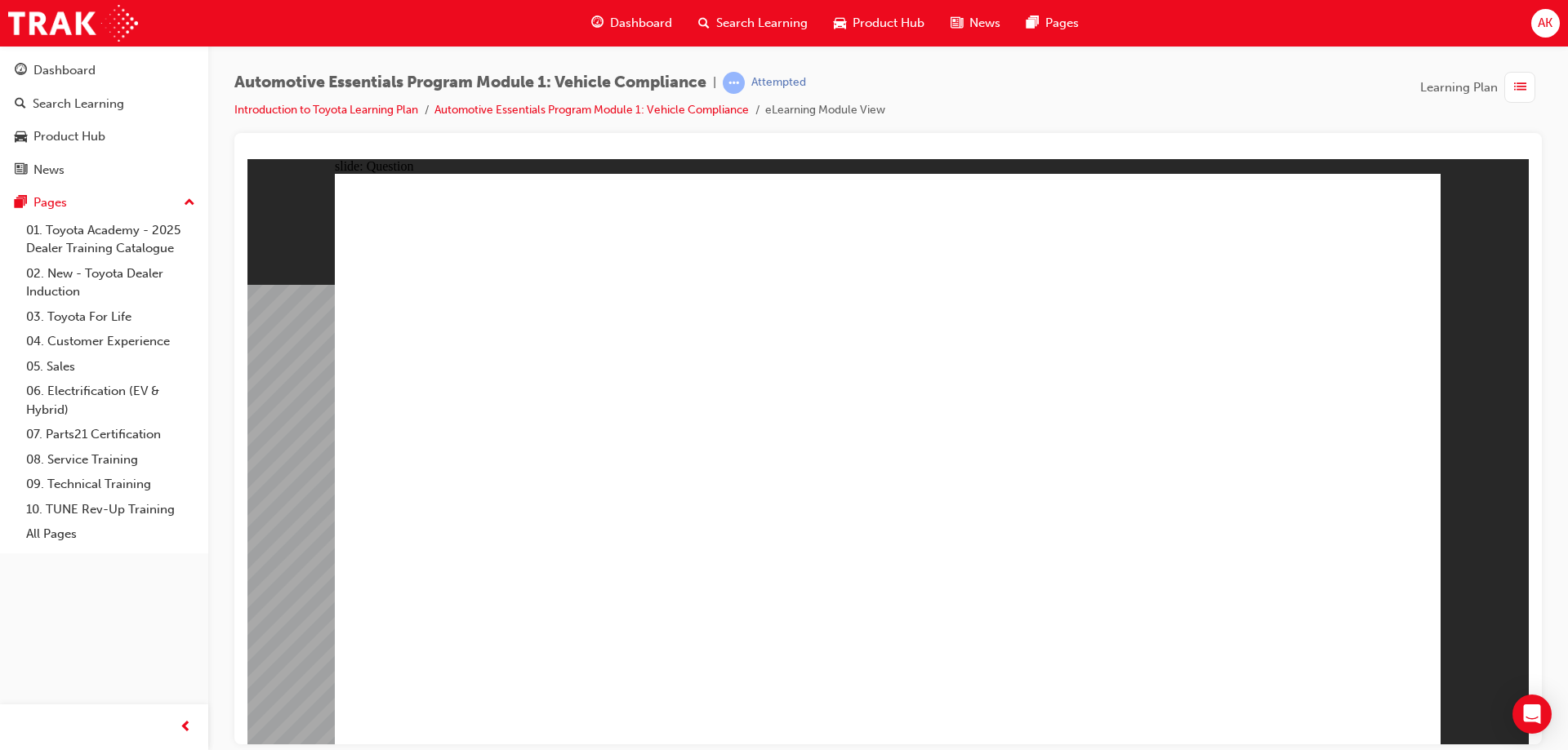
radio input "true"
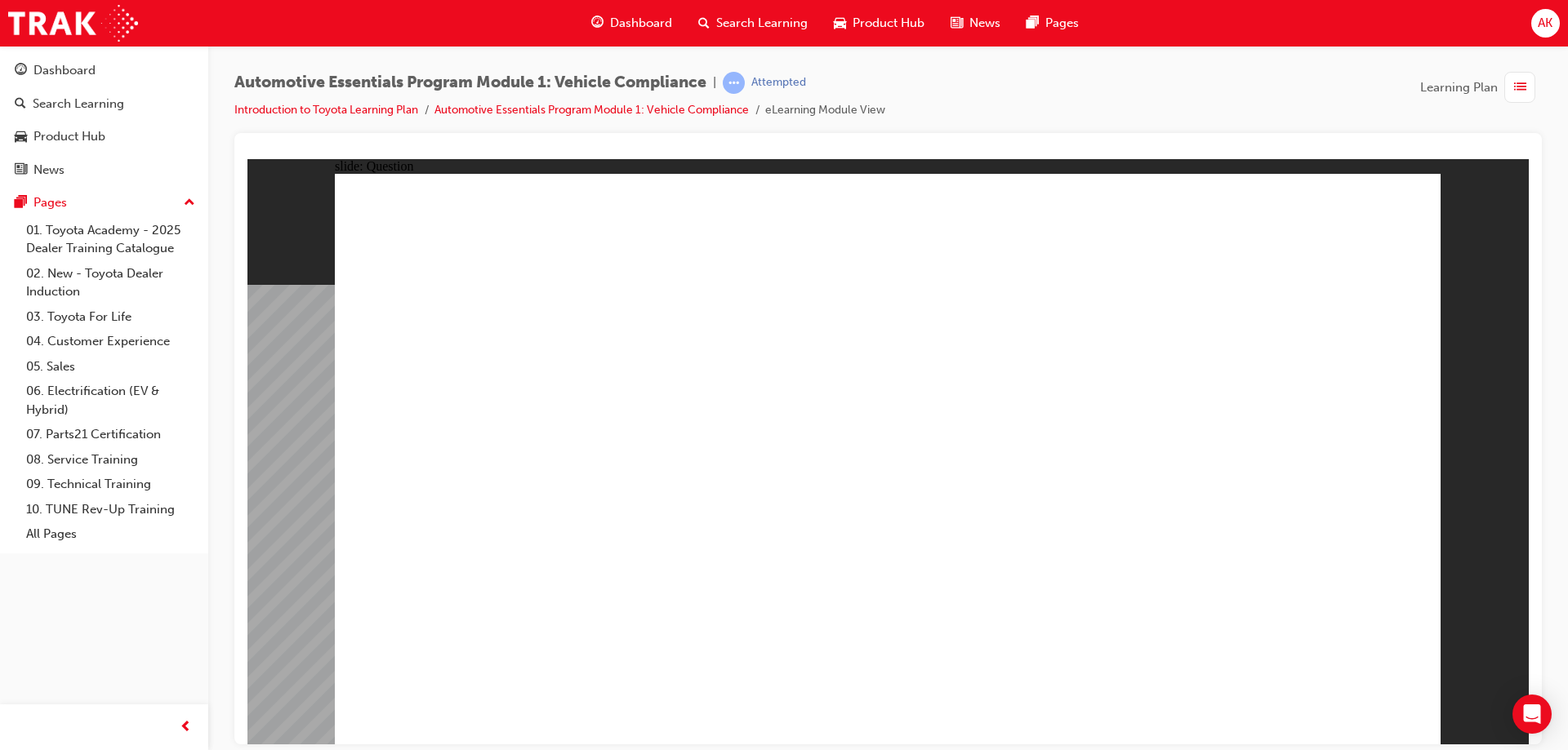
radio input "true"
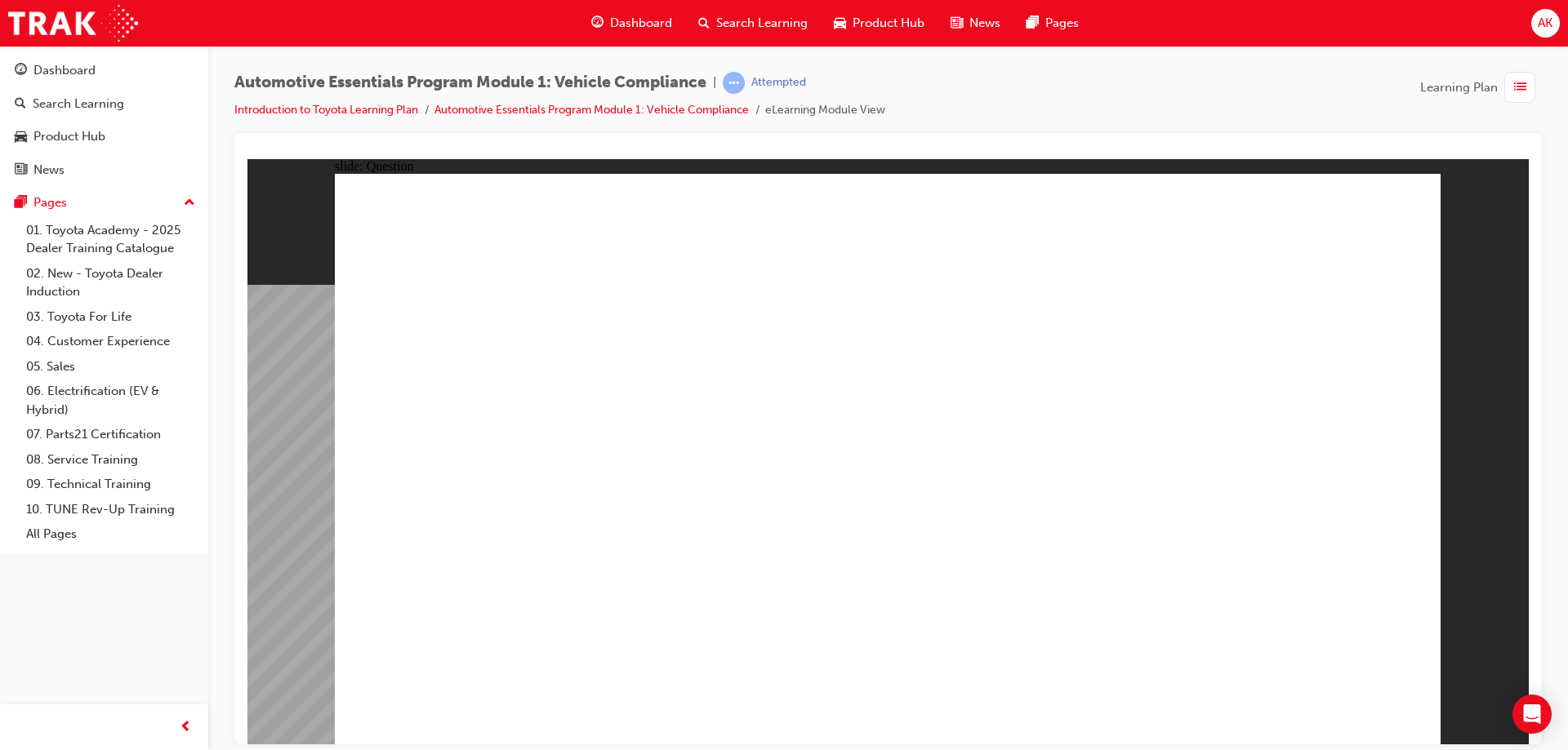
radio input "true"
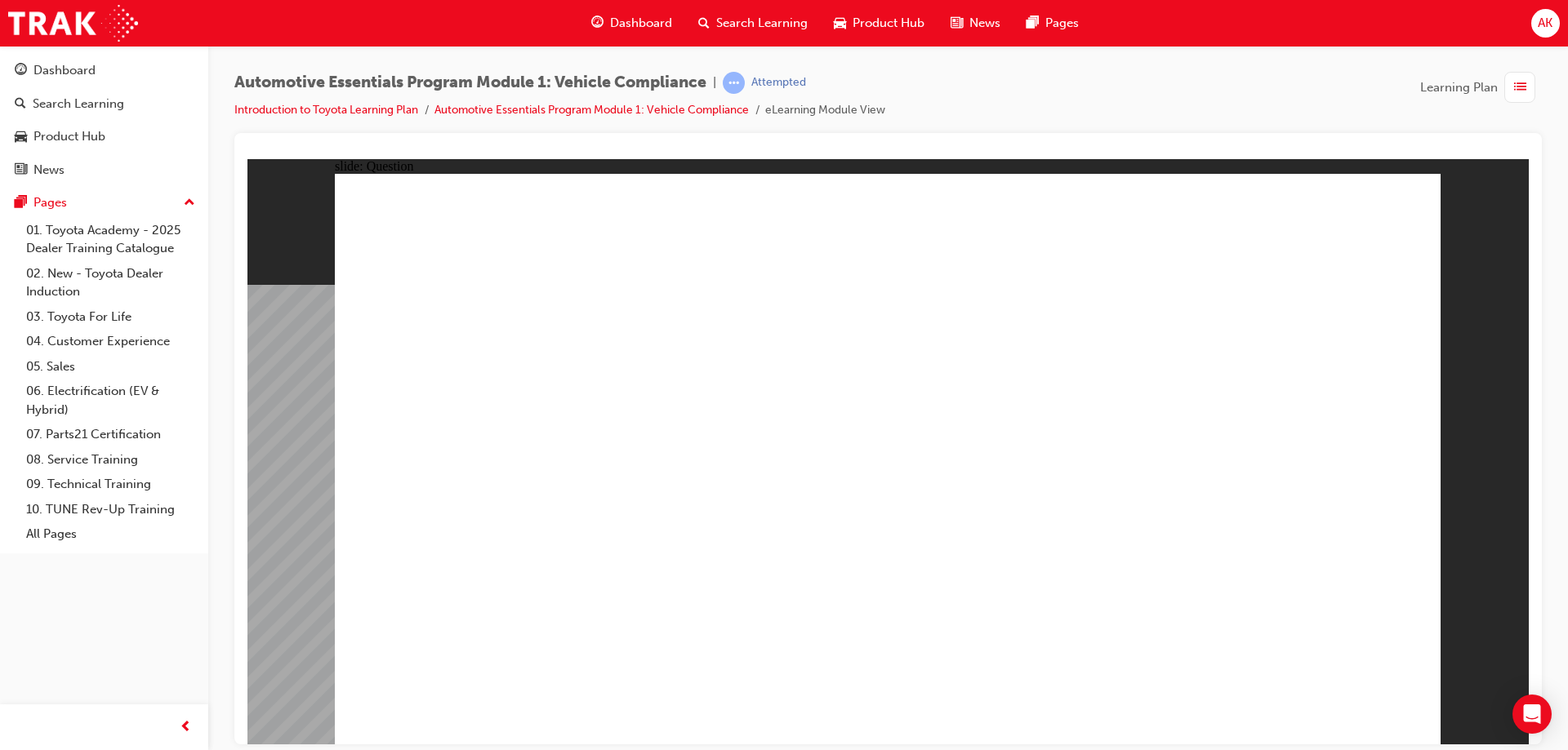
radio input "true"
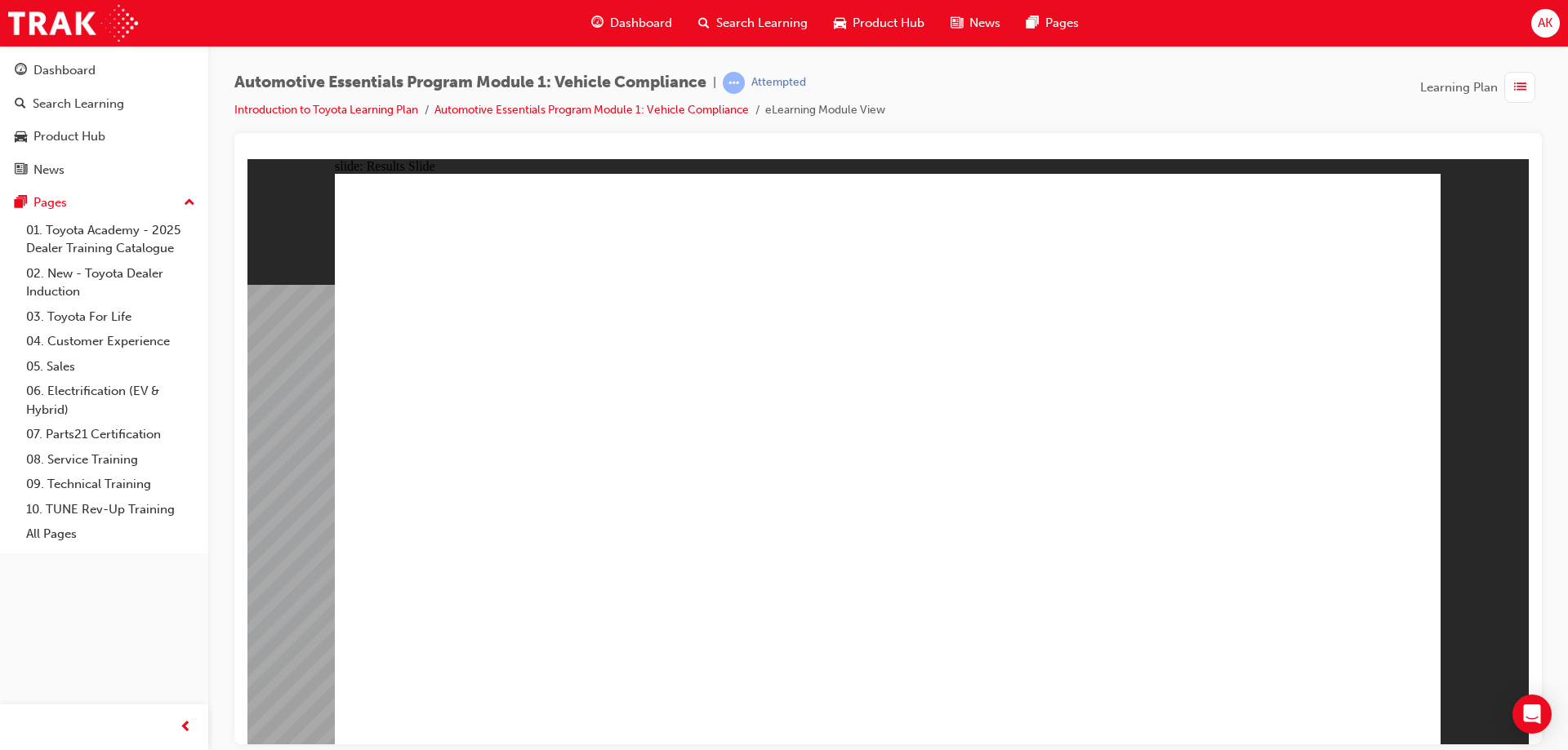
radio input "true"
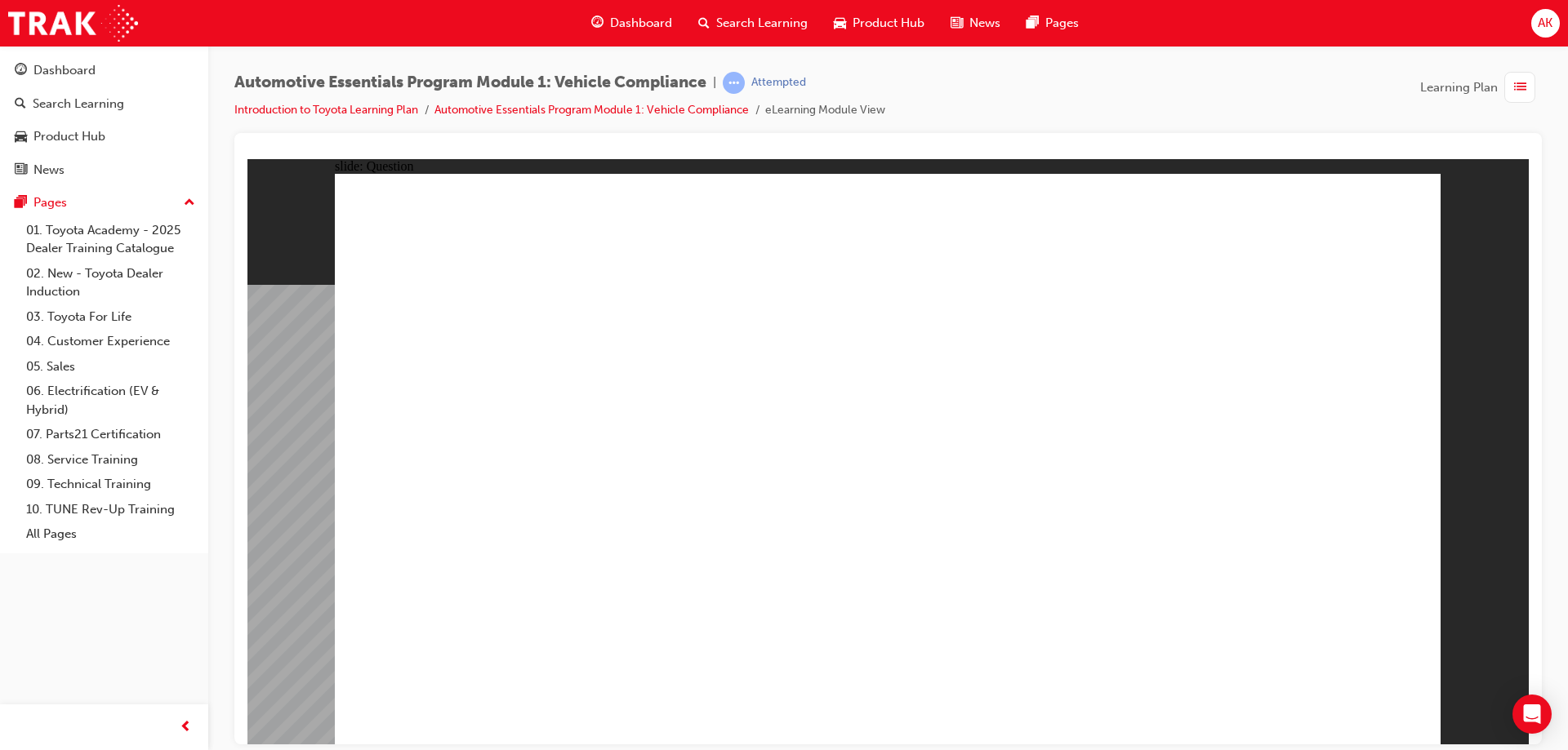
radio input "true"
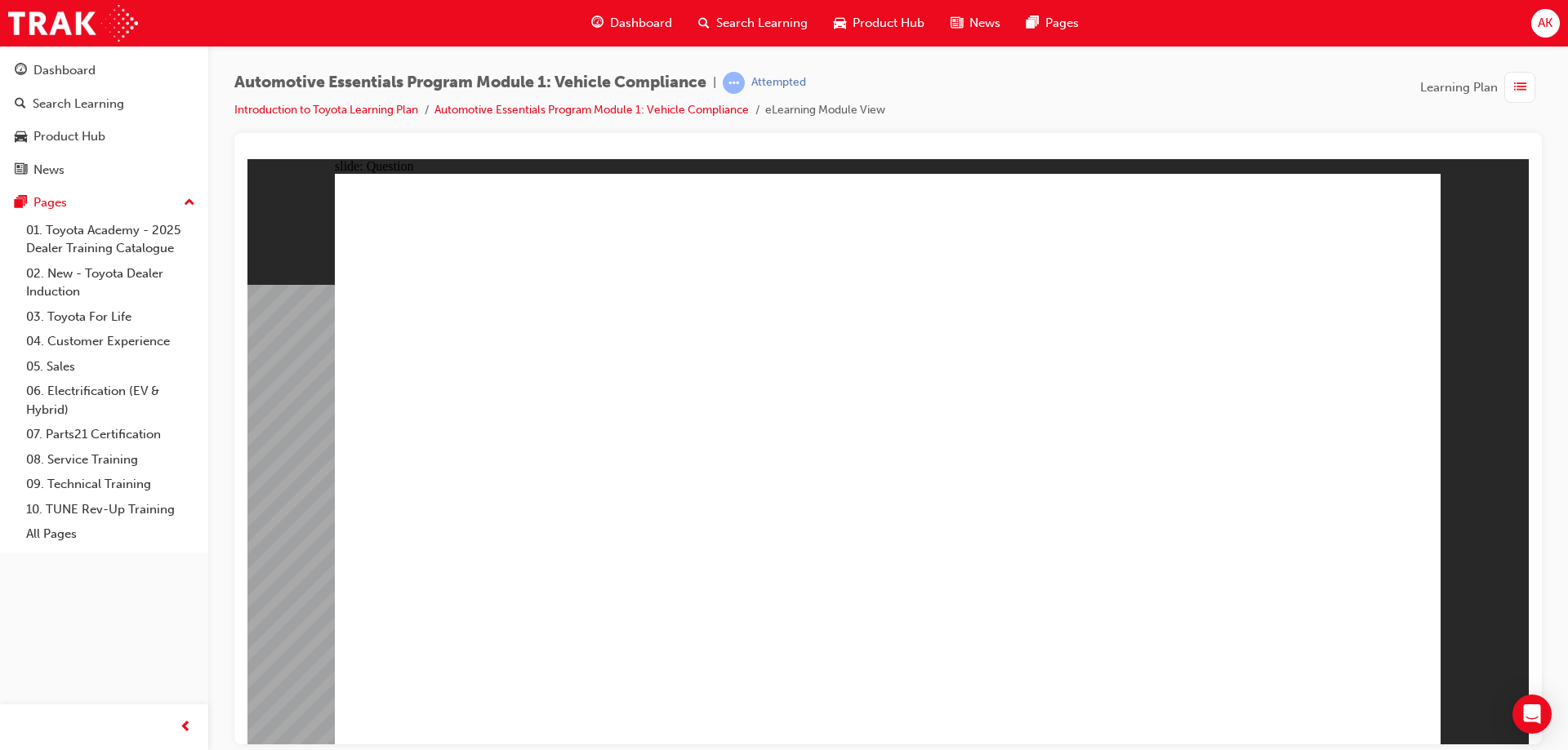
radio input "true"
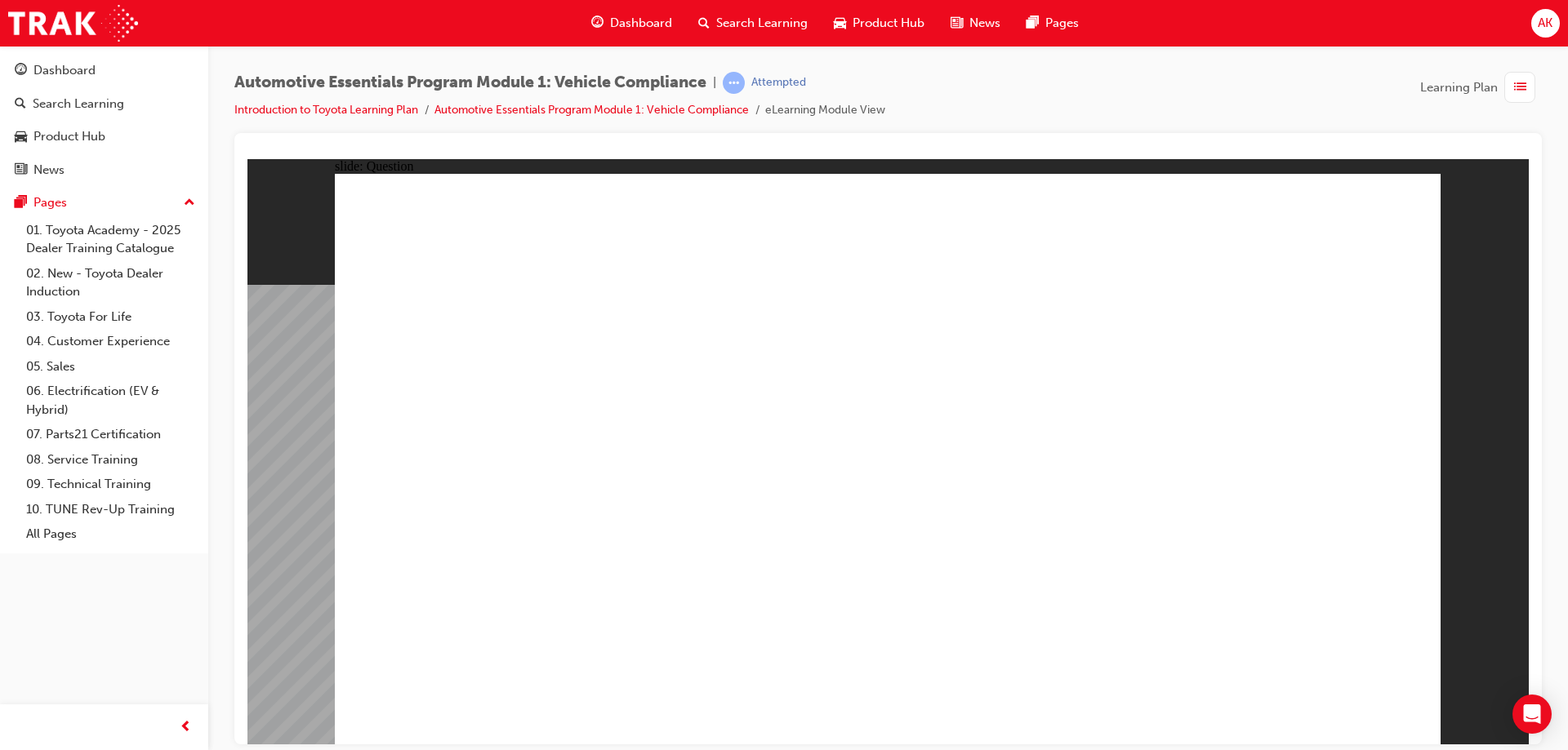
radio input "true"
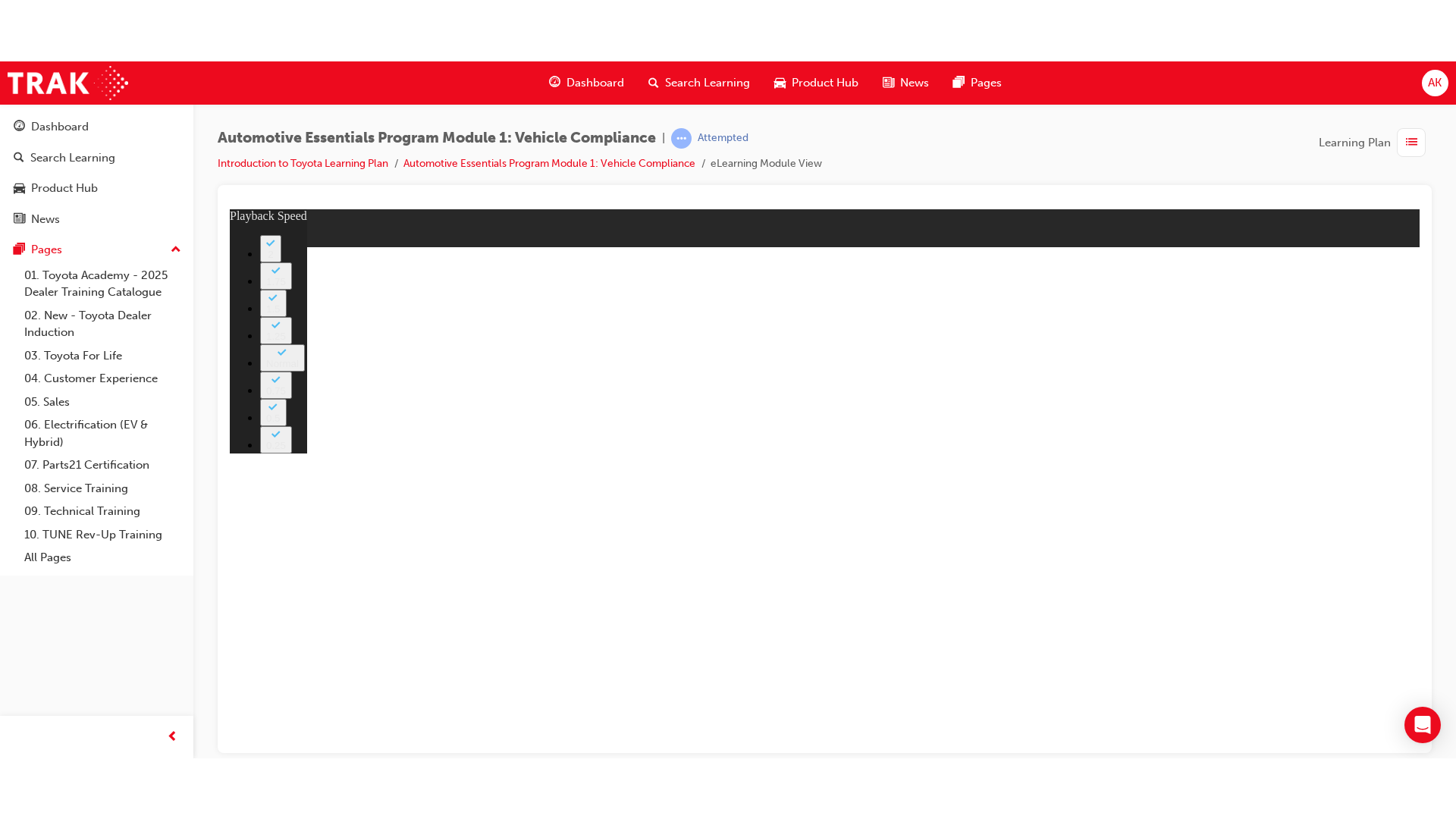
type input "35"
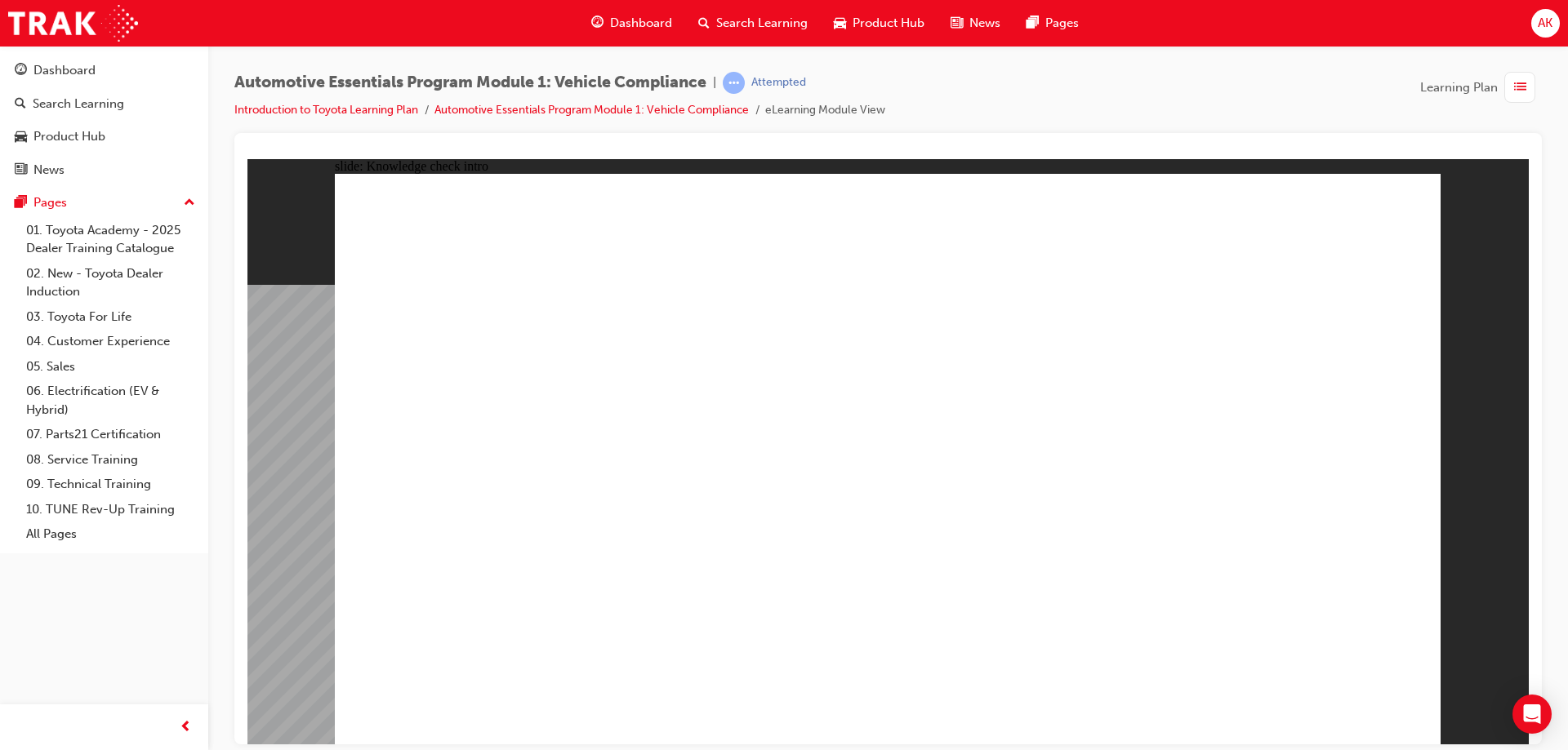
radio input "true"
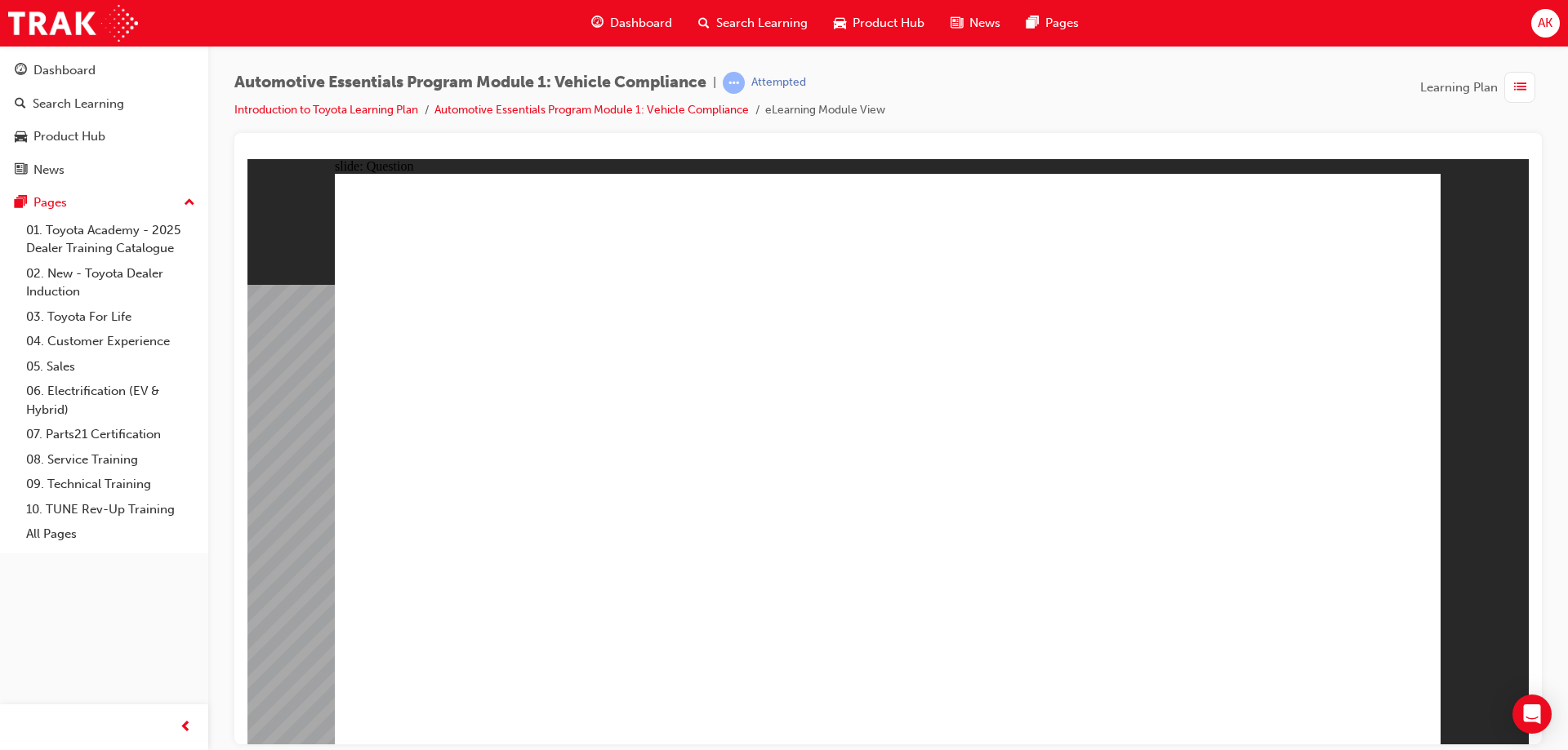
radio input "true"
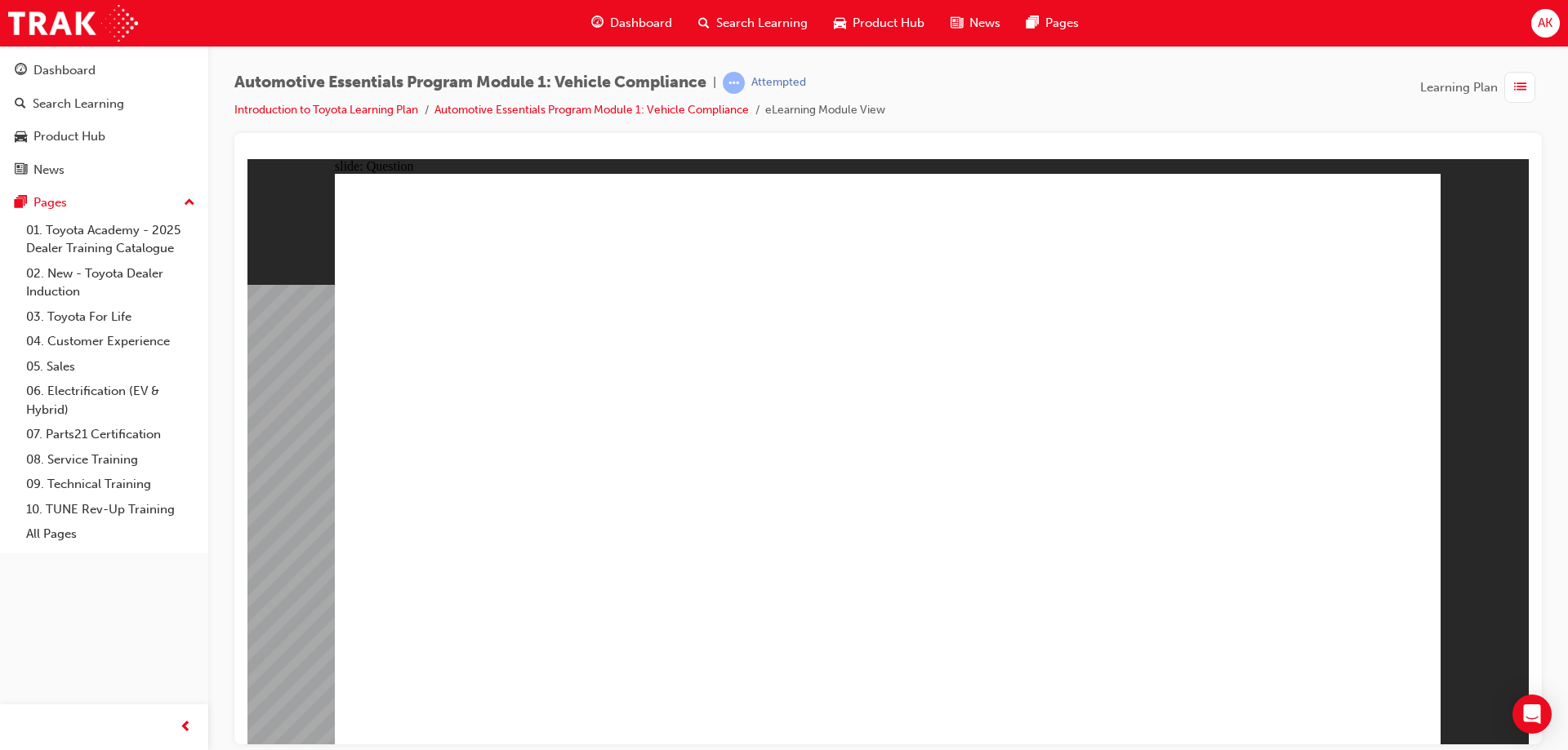
radio input "true"
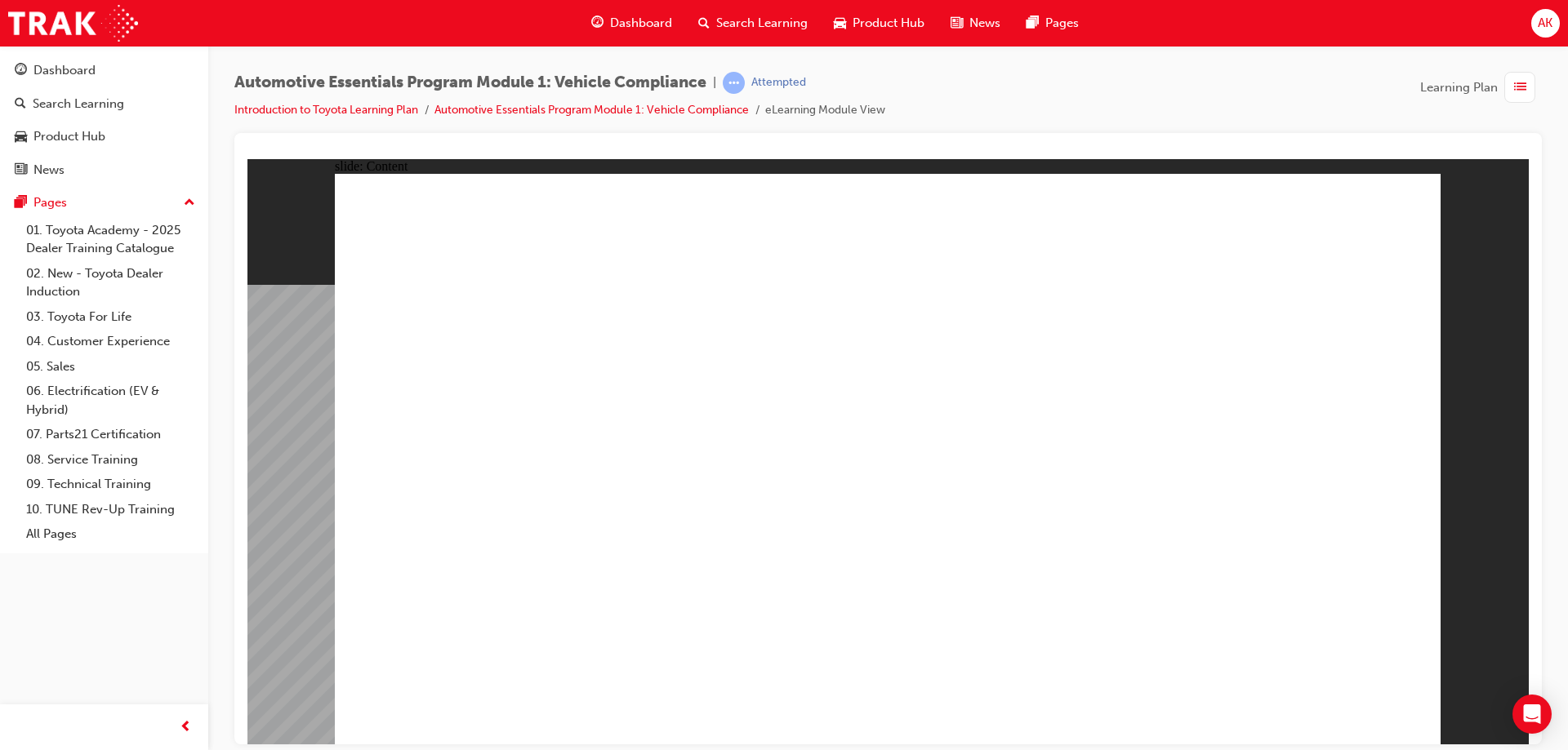
drag, startPoint x: 953, startPoint y: 572, endPoint x: 978, endPoint y: 572, distance: 25.0
